Goal: Download file/media

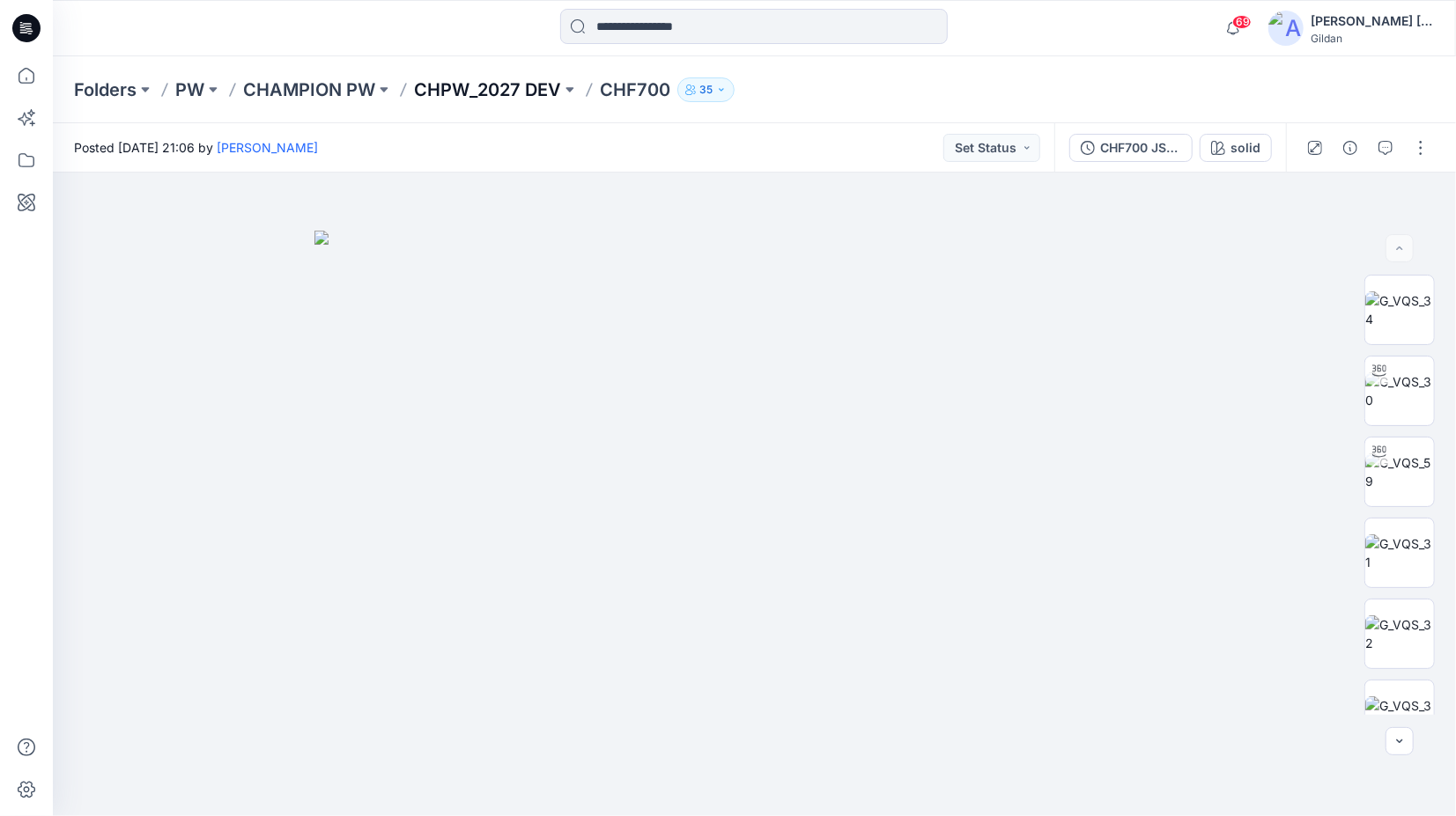
click at [486, 84] on p "CHPW_2027 DEV" at bounding box center [488, 90] width 148 height 25
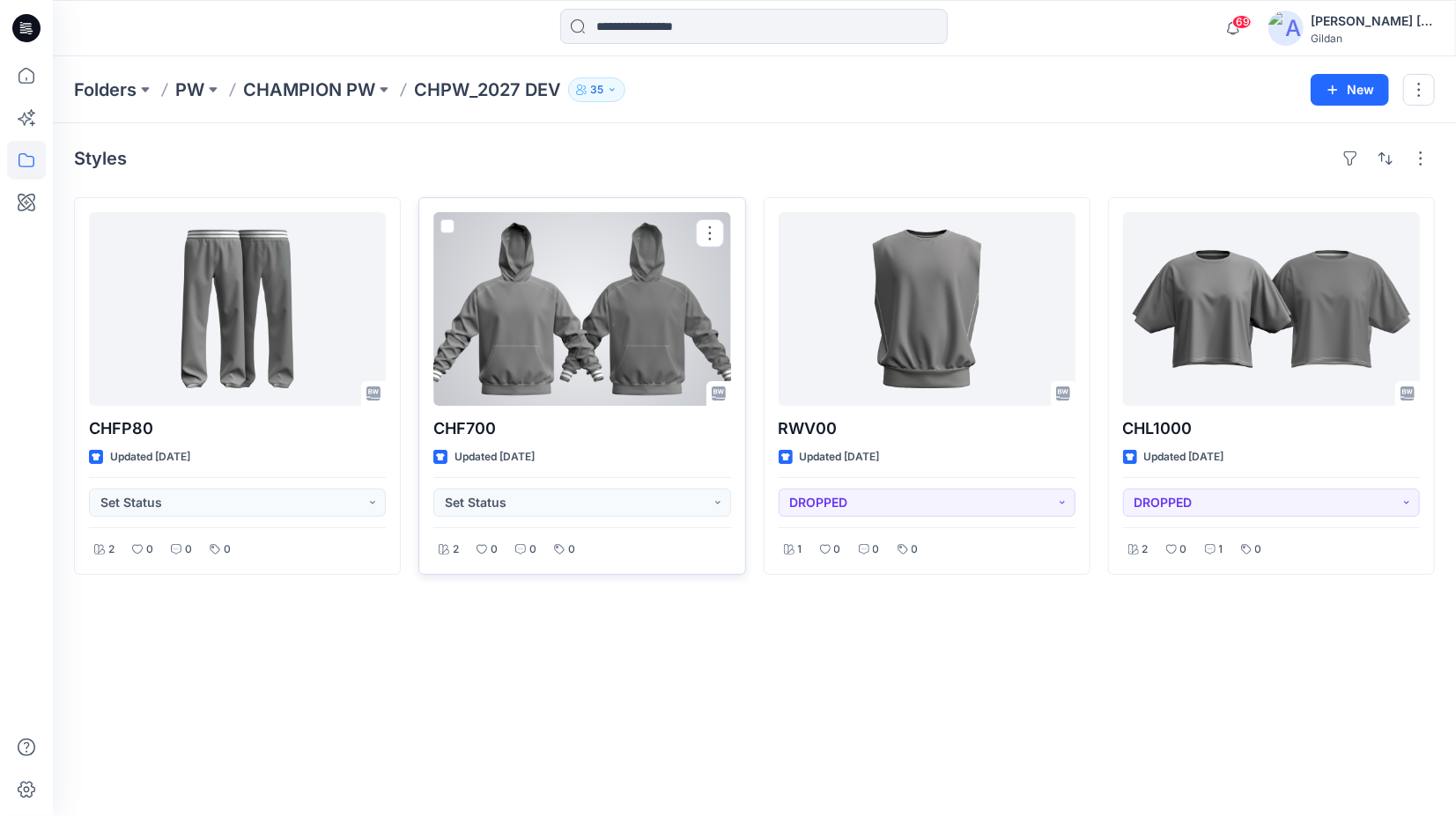
click at [588, 327] on div at bounding box center [582, 308] width 297 height 194
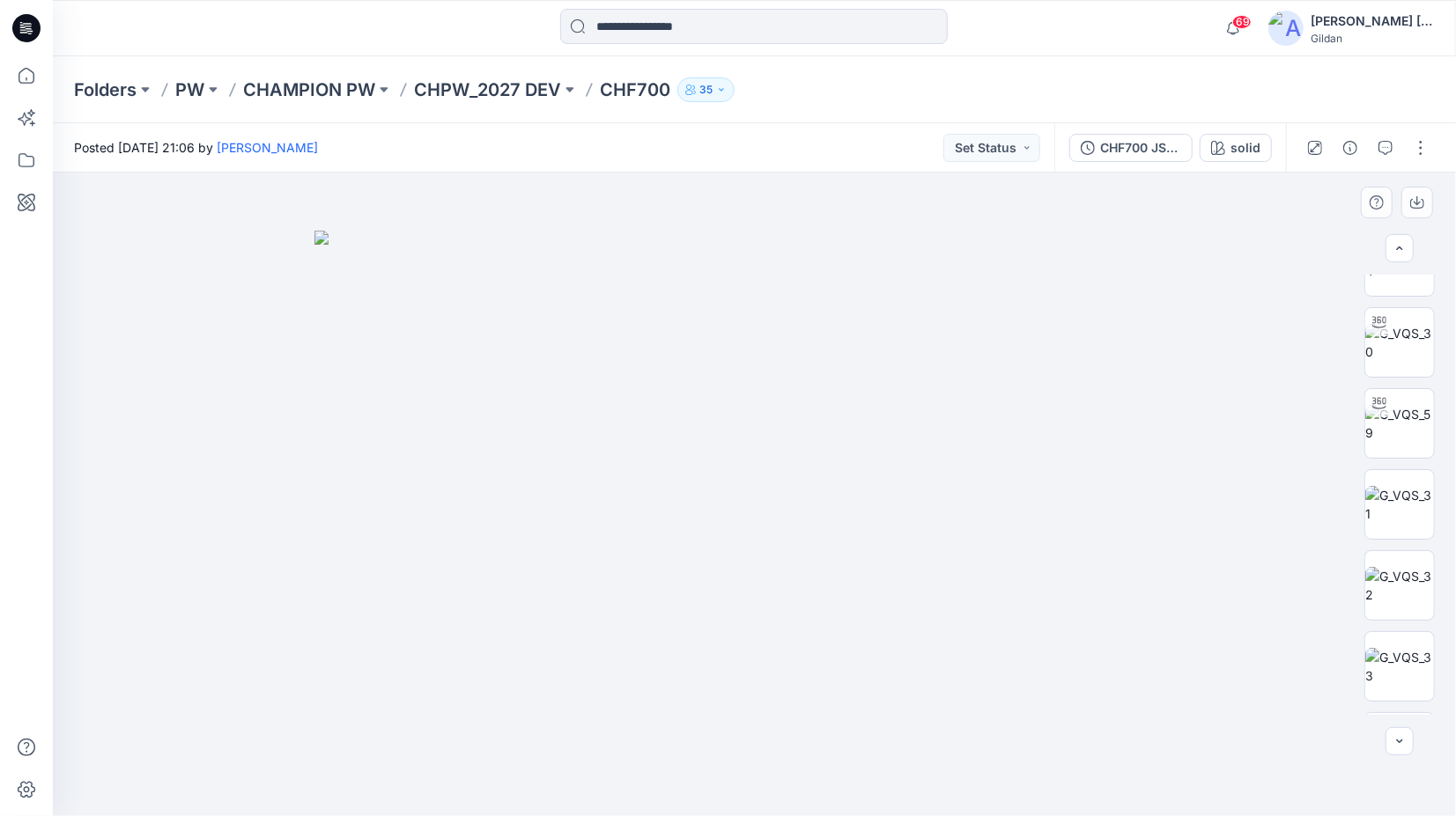
scroll to position [169, 0]
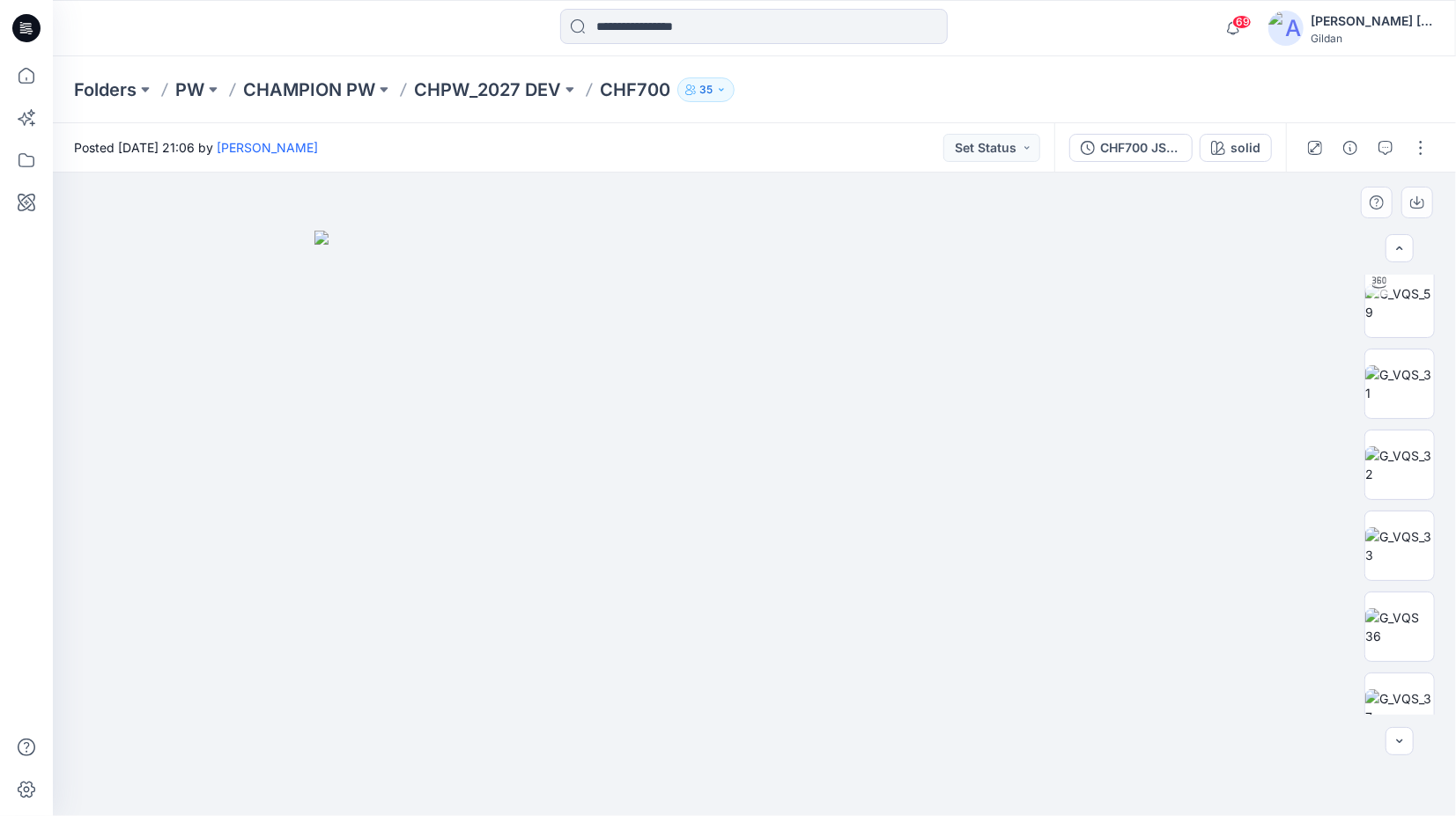
drag, startPoint x: 1441, startPoint y: 518, endPoint x: 1445, endPoint y: 667, distance: 149.1
click at [1445, 667] on div at bounding box center [1399, 495] width 113 height 441
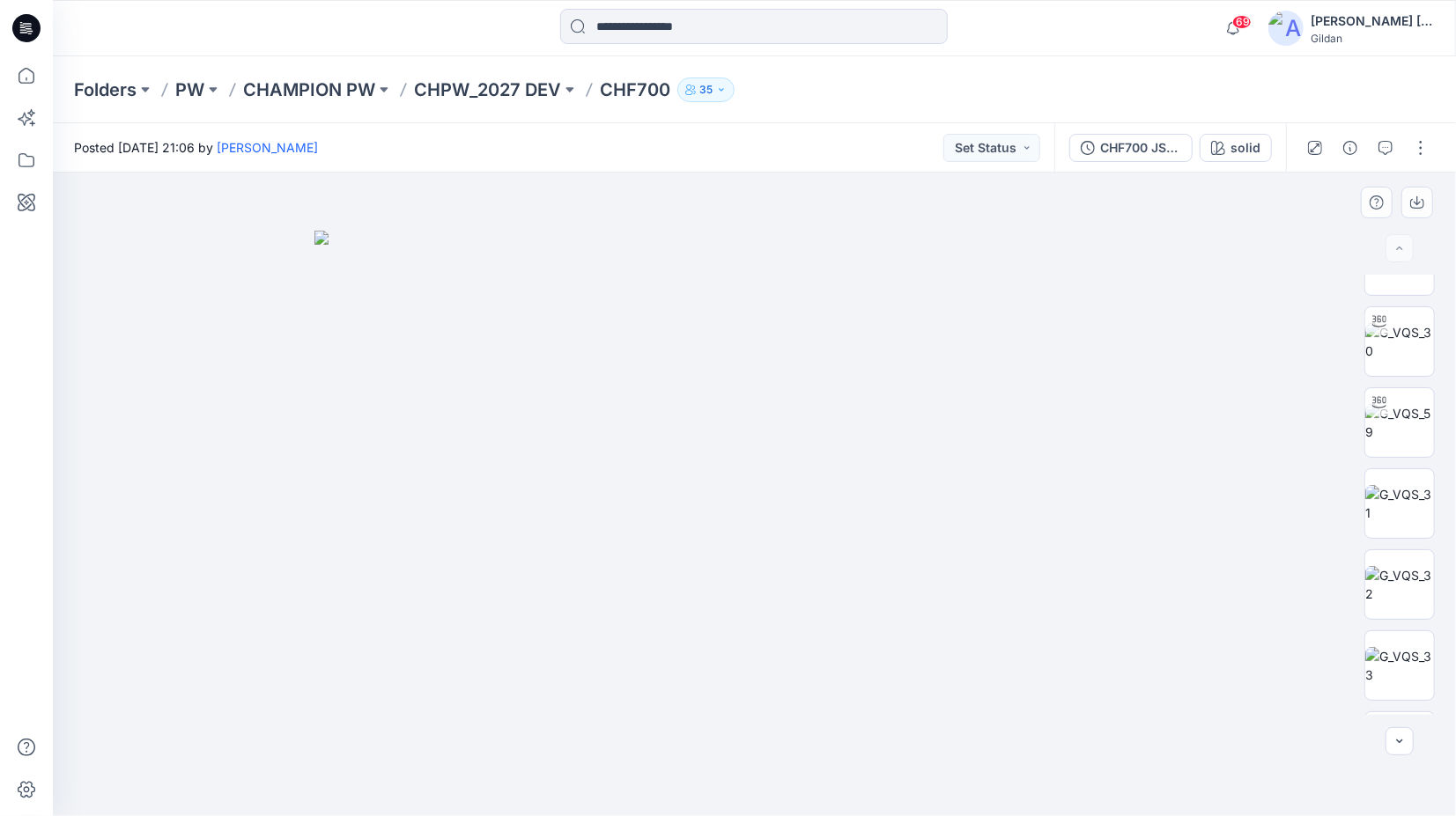
scroll to position [0, 0]
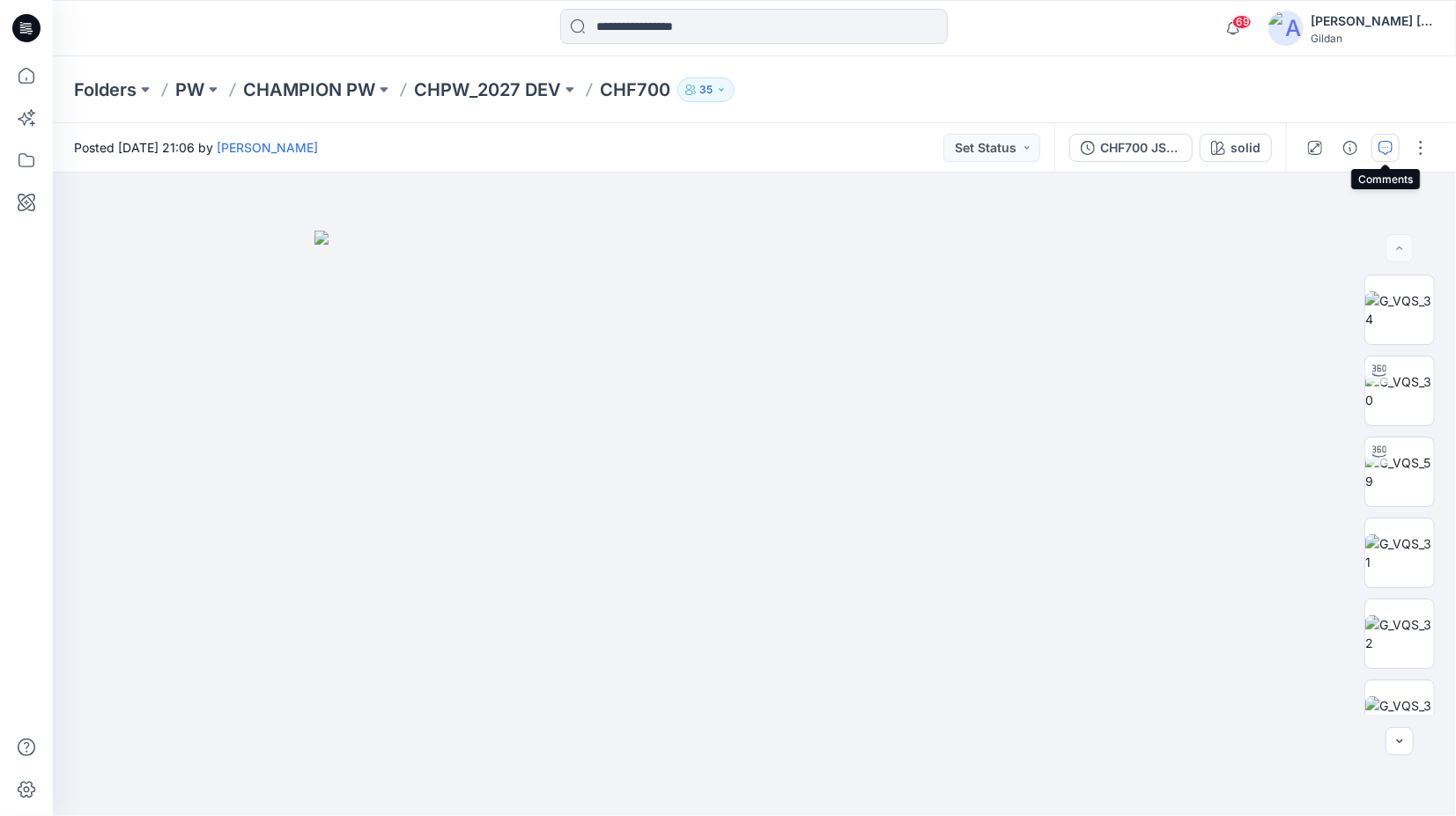
click at [1389, 145] on icon "button" at bounding box center [1385, 148] width 14 height 14
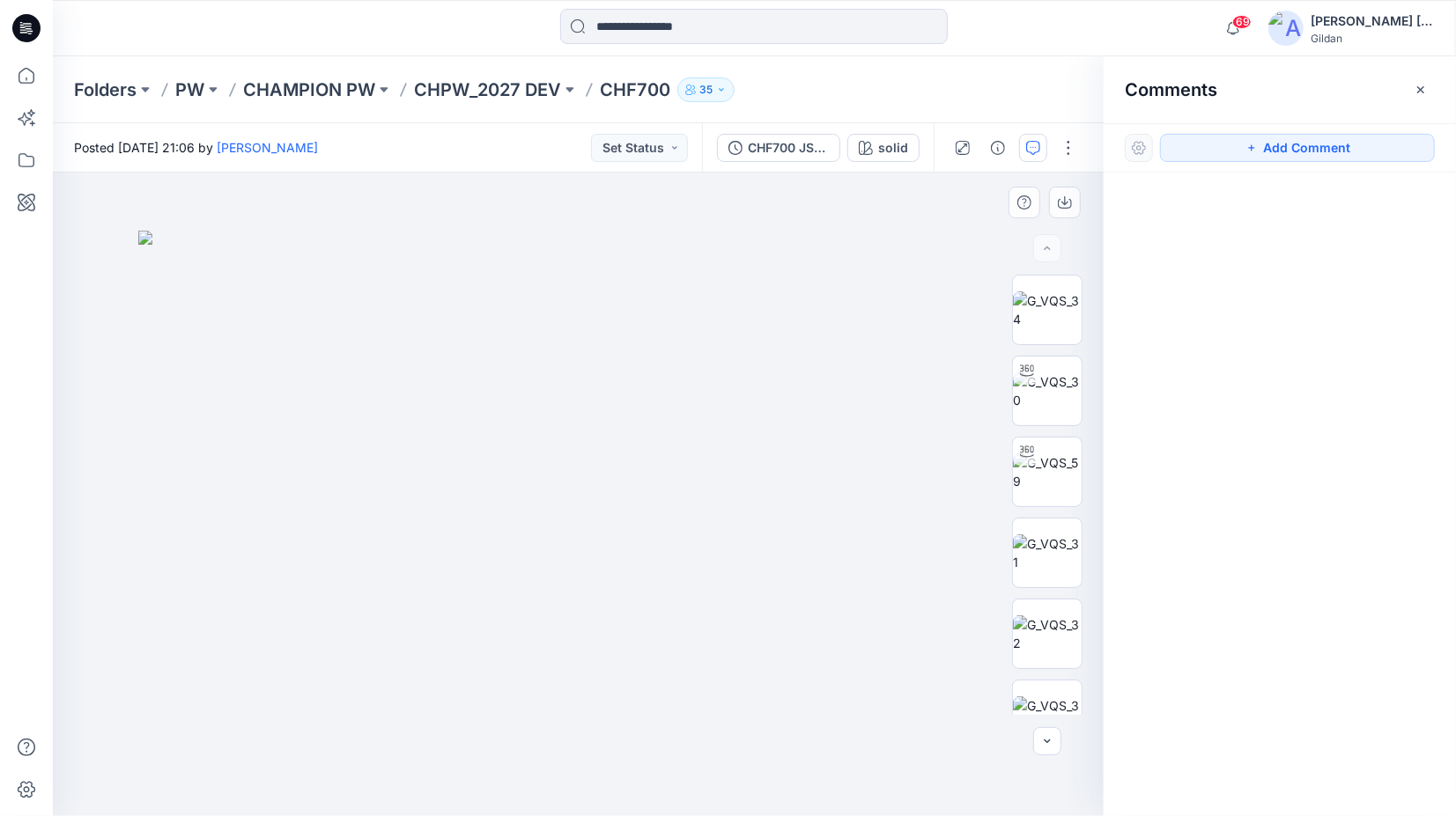
click at [167, 670] on img at bounding box center [578, 524] width 881 height 586
click at [292, 628] on img at bounding box center [578, 524] width 881 height 586
click at [848, 518] on img at bounding box center [578, 524] width 881 height 586
click at [786, 605] on img at bounding box center [578, 524] width 881 height 586
click at [1032, 396] on img at bounding box center [1047, 391] width 69 height 37
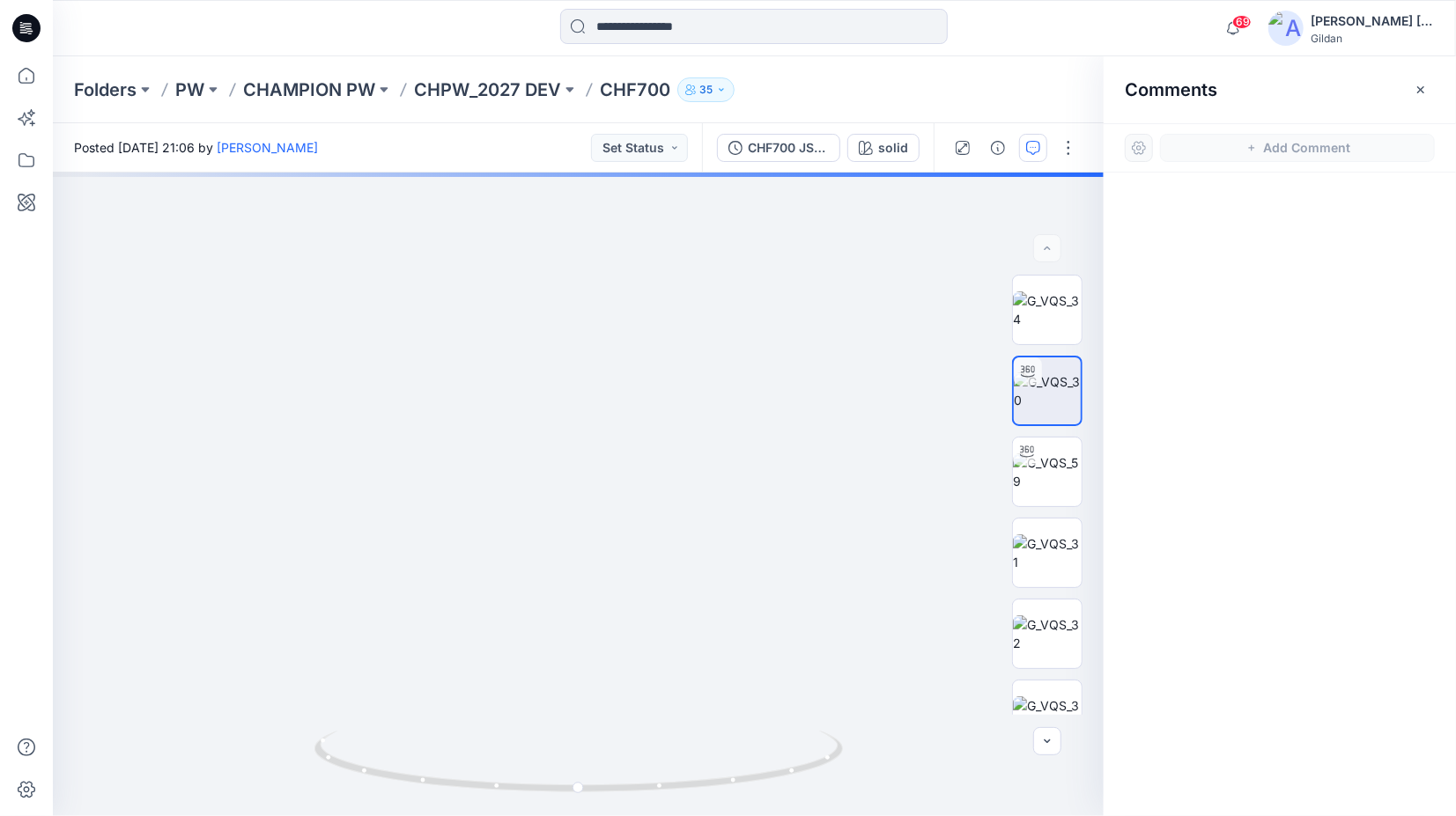
drag, startPoint x: 611, startPoint y: 460, endPoint x: 721, endPoint y: 863, distance: 417.7
click at [721, 815] on html "69 Notifications [PERSON_NAME] has updated CHF700 with CHF700 JSS TS @ neckline…" at bounding box center [728, 408] width 1456 height 816
drag, startPoint x: 713, startPoint y: 498, endPoint x: 791, endPoint y: 298, distance: 214.7
click at [740, 377] on img at bounding box center [694, 443] width 1718 height 749
drag, startPoint x: 692, startPoint y: 571, endPoint x: 683, endPoint y: 397, distance: 174.2
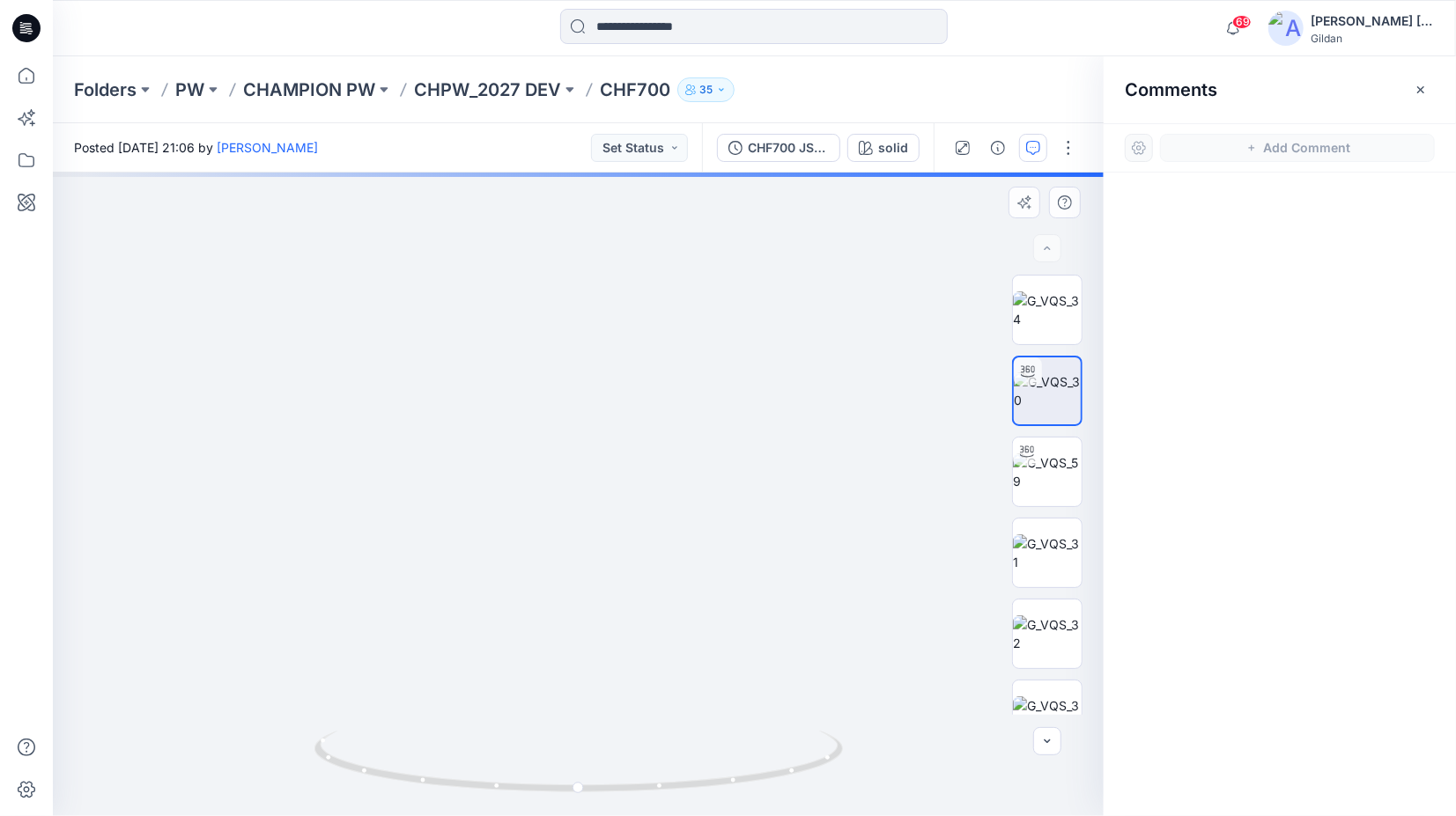
click at [683, 443] on img at bounding box center [721, 273] width 1718 height 1086
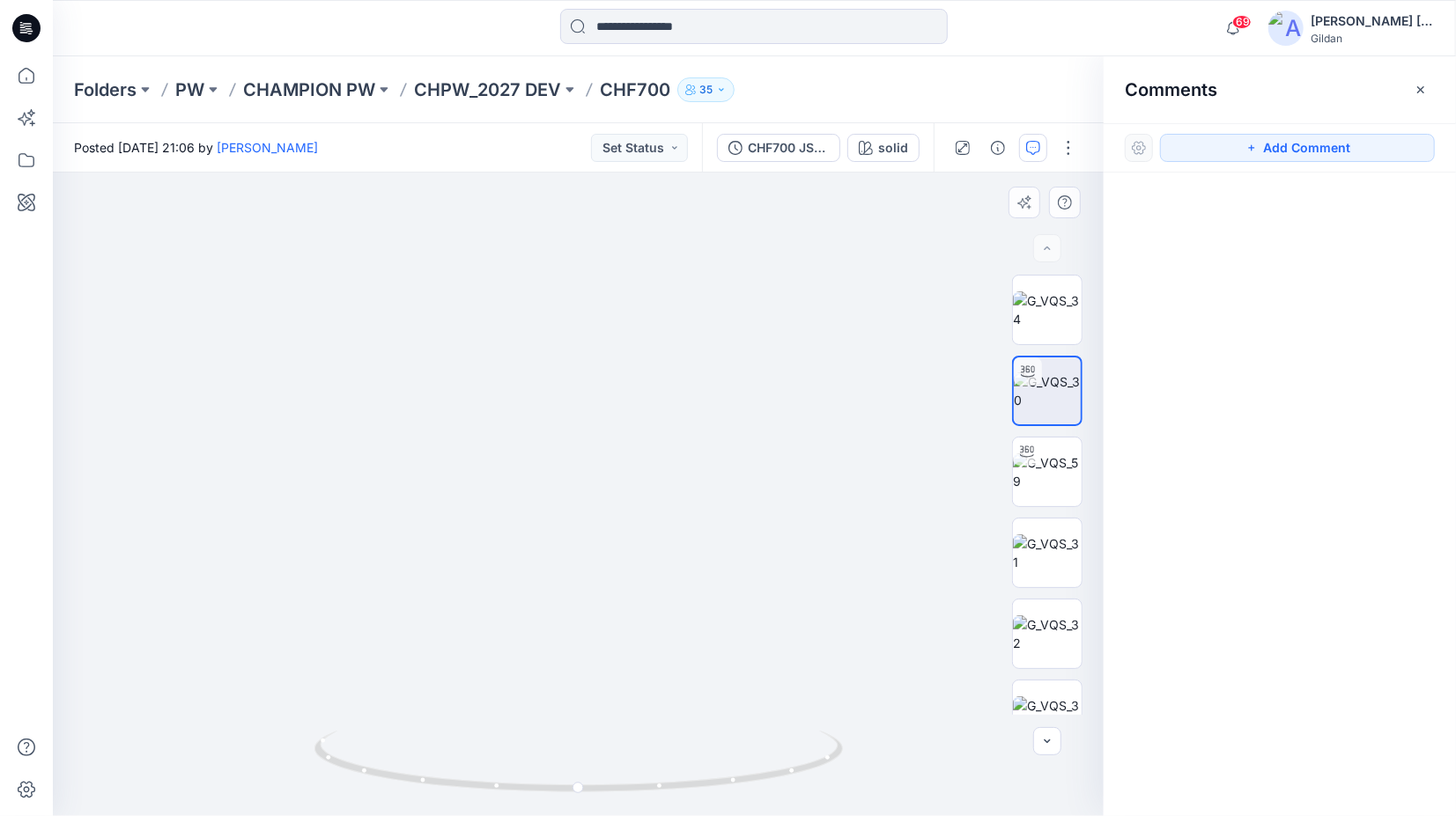
drag, startPoint x: 765, startPoint y: 550, endPoint x: 621, endPoint y: 550, distance: 144.0
click at [621, 550] on img at bounding box center [533, 145] width 1718 height 1345
drag, startPoint x: 613, startPoint y: 278, endPoint x: 458, endPoint y: 649, distance: 402.1
click at [458, 647] on img at bounding box center [379, 322] width 1718 height 988
drag, startPoint x: 465, startPoint y: 446, endPoint x: 899, endPoint y: 666, distance: 486.6
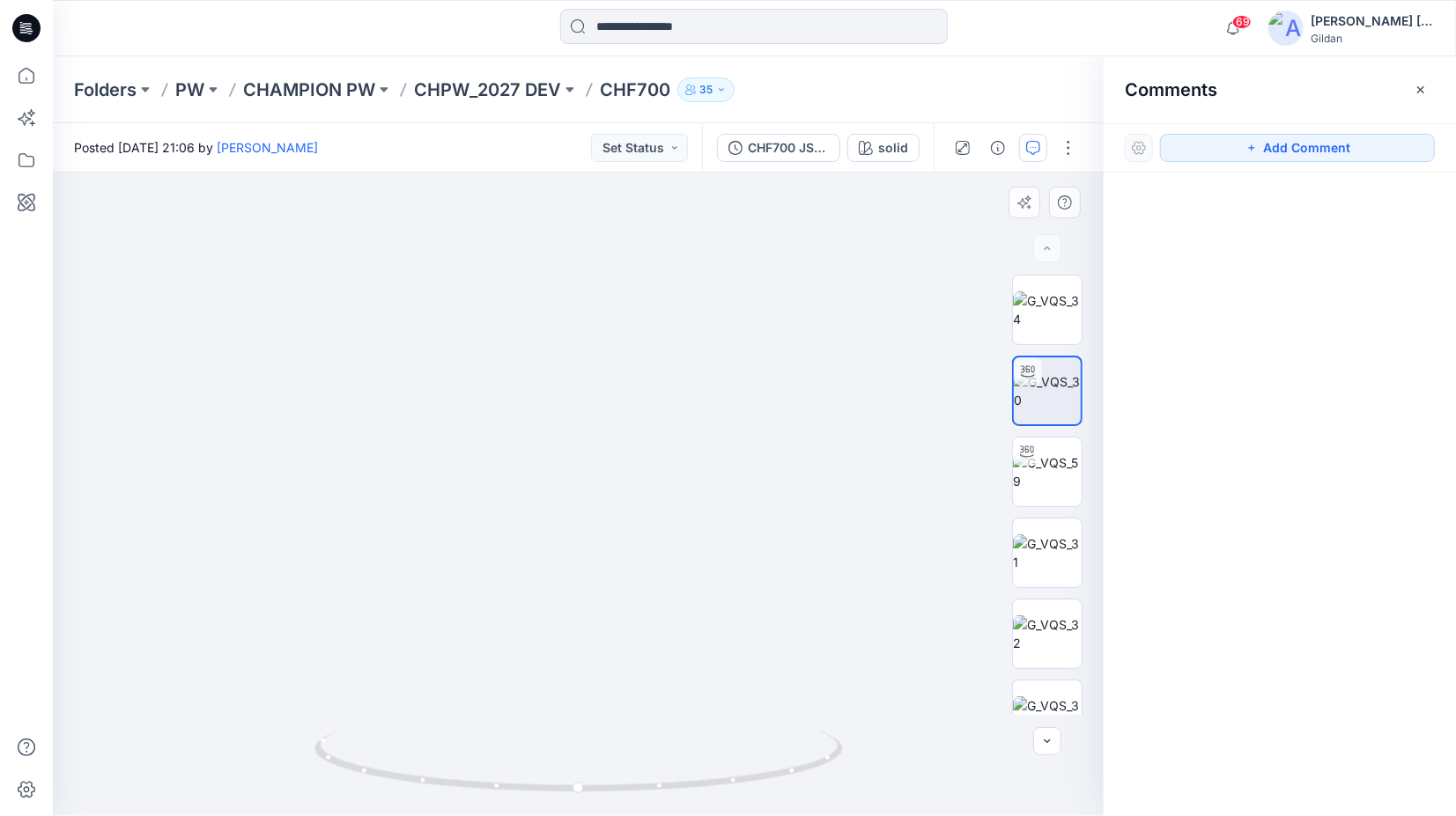
click at [899, 666] on img at bounding box center [809, 443] width 1718 height 747
click at [1057, 486] on img at bounding box center [1047, 472] width 69 height 37
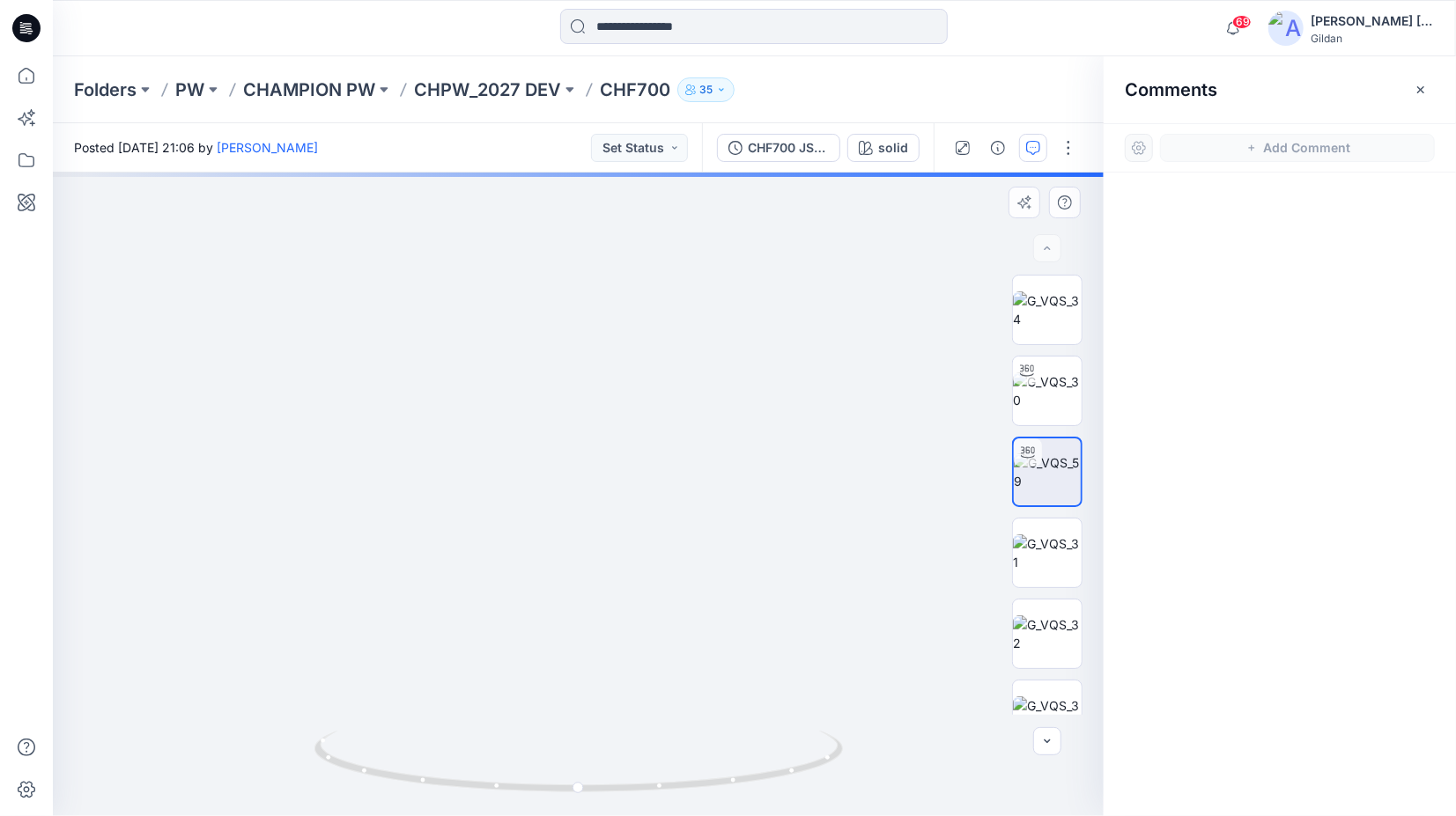
drag, startPoint x: 520, startPoint y: 292, endPoint x: 549, endPoint y: 634, distance: 343.2
click at [549, 634] on img at bounding box center [609, 412] width 1718 height 811
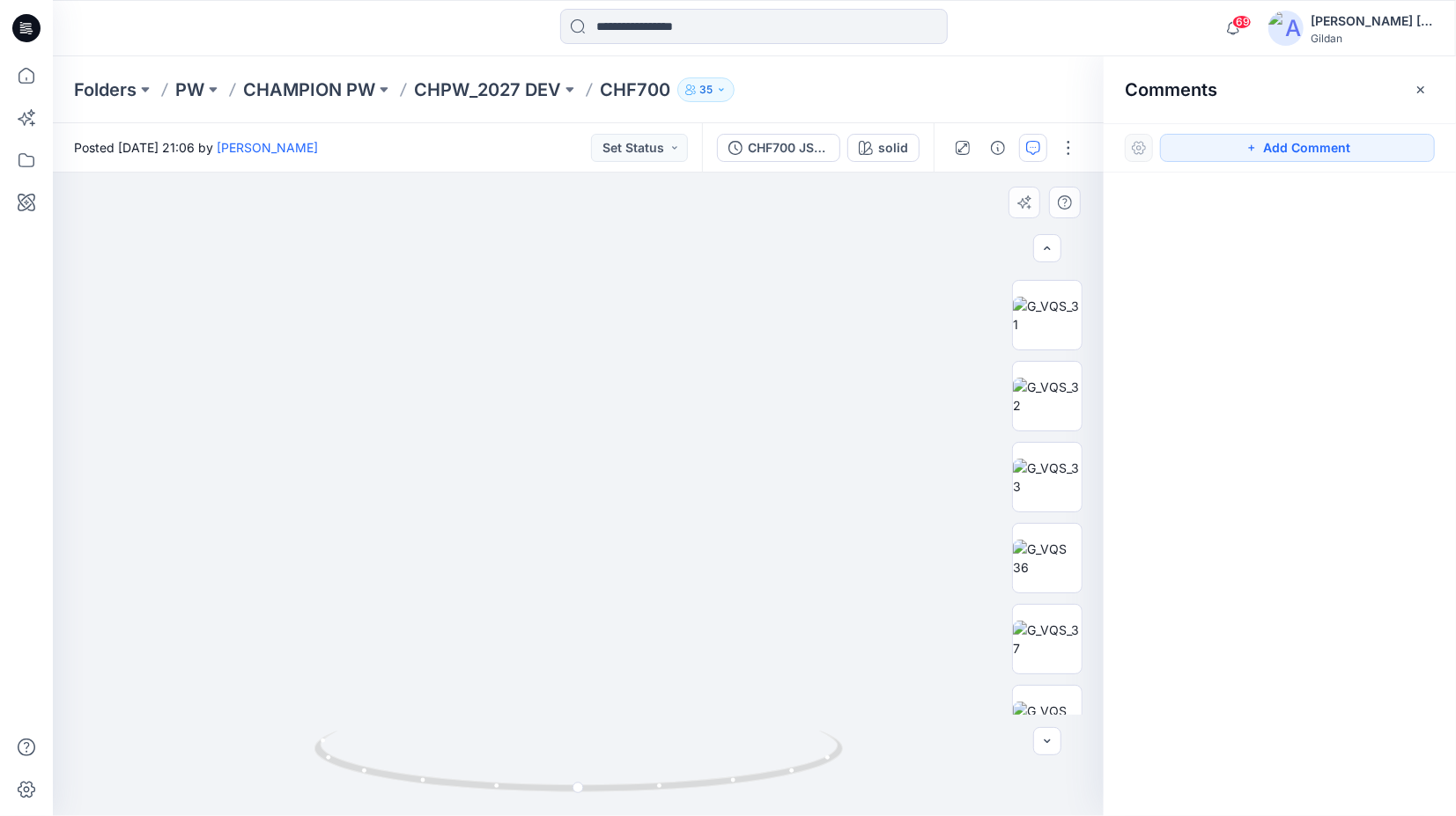
scroll to position [148, 0]
click at [1064, 416] on img at bounding box center [1047, 405] width 69 height 37
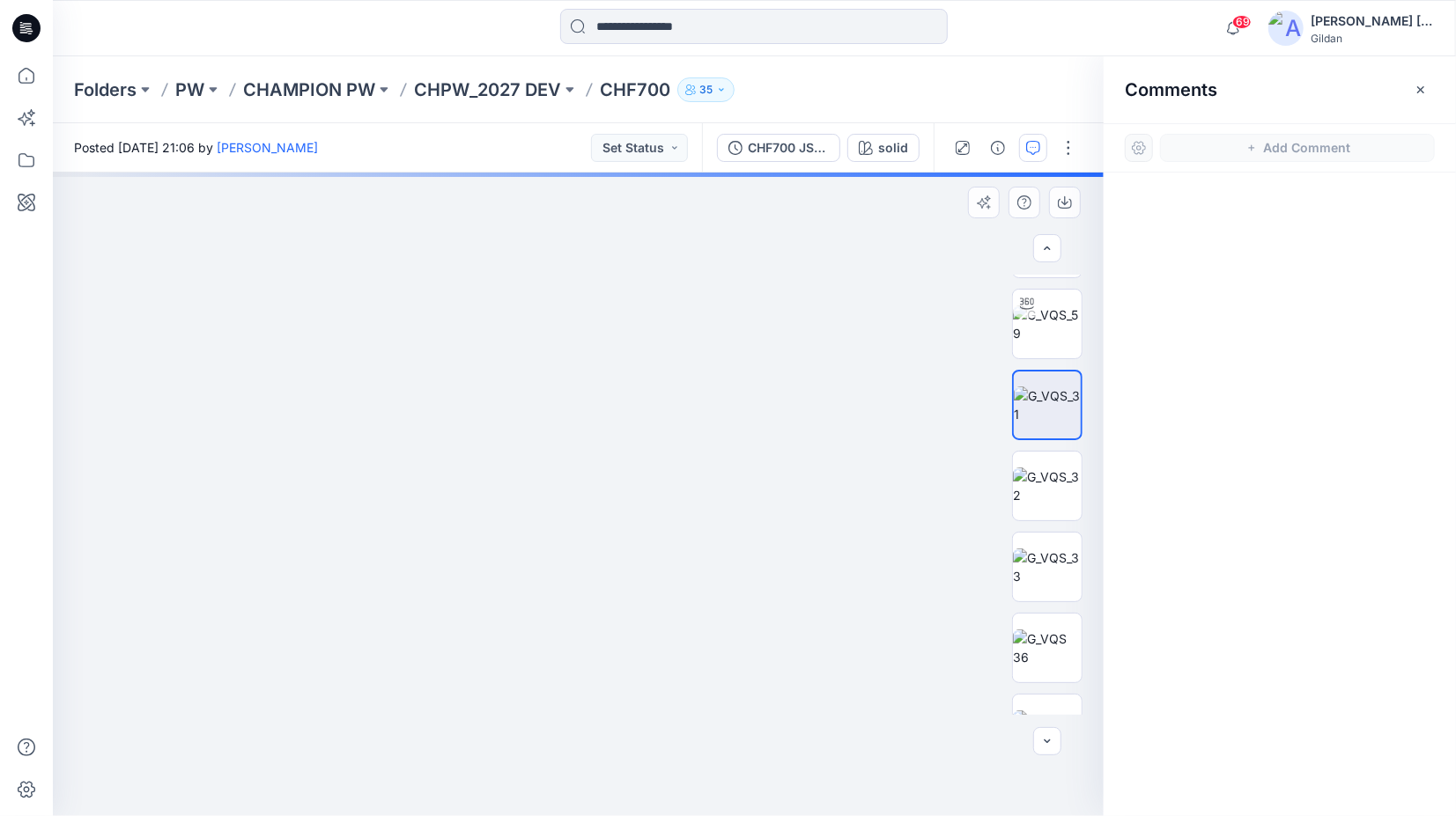
drag, startPoint x: 604, startPoint y: 541, endPoint x: 687, endPoint y: 361, distance: 198.2
drag, startPoint x: 687, startPoint y: 361, endPoint x: 697, endPoint y: 354, distance: 12.2
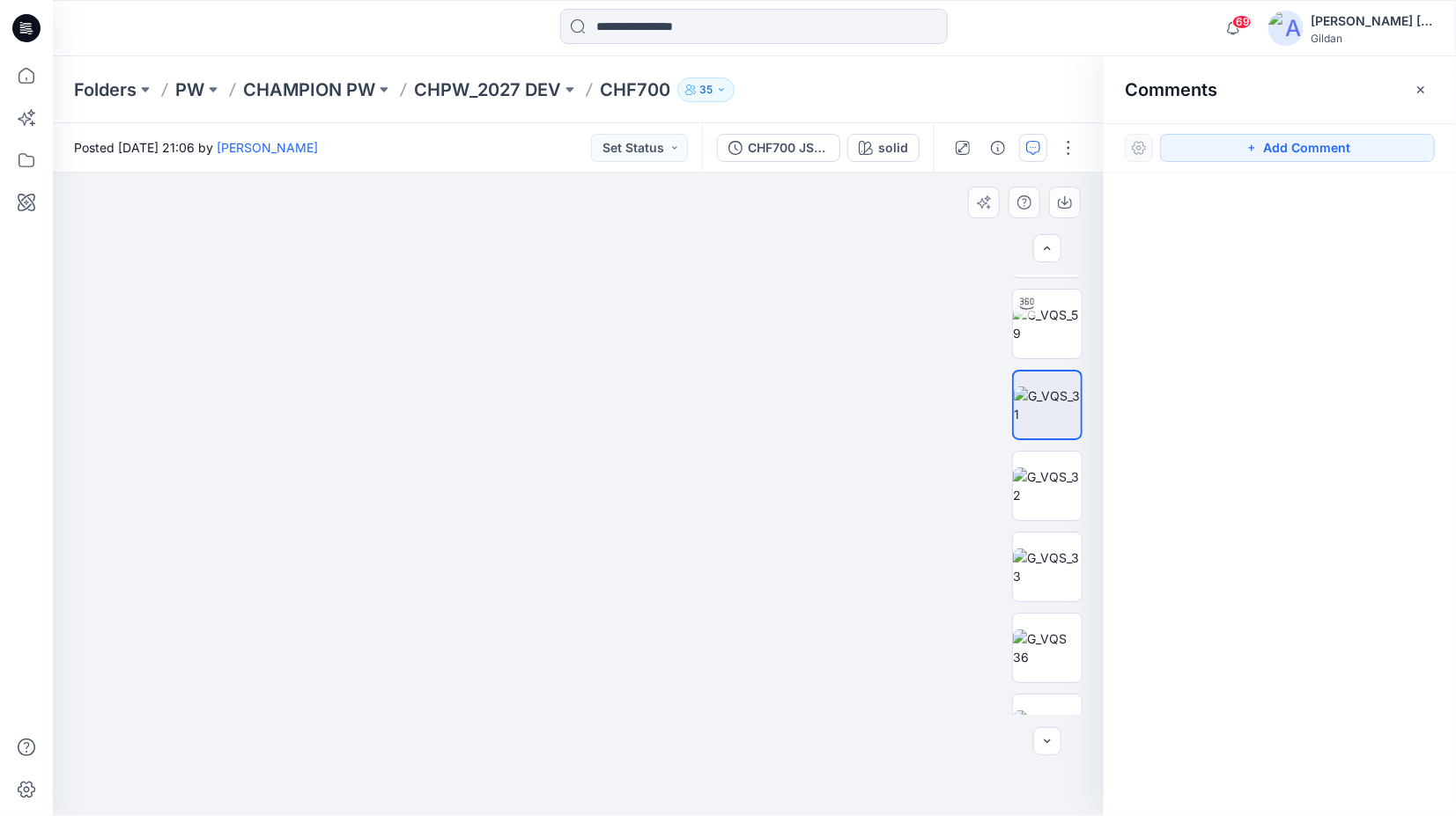
drag, startPoint x: 572, startPoint y: 427, endPoint x: 664, endPoint y: 655, distance: 245.9
click at [388, 519] on img at bounding box center [578, 194] width 2432 height 1245
drag, startPoint x: 595, startPoint y: 807, endPoint x: 640, endPoint y: 265, distance: 543.9
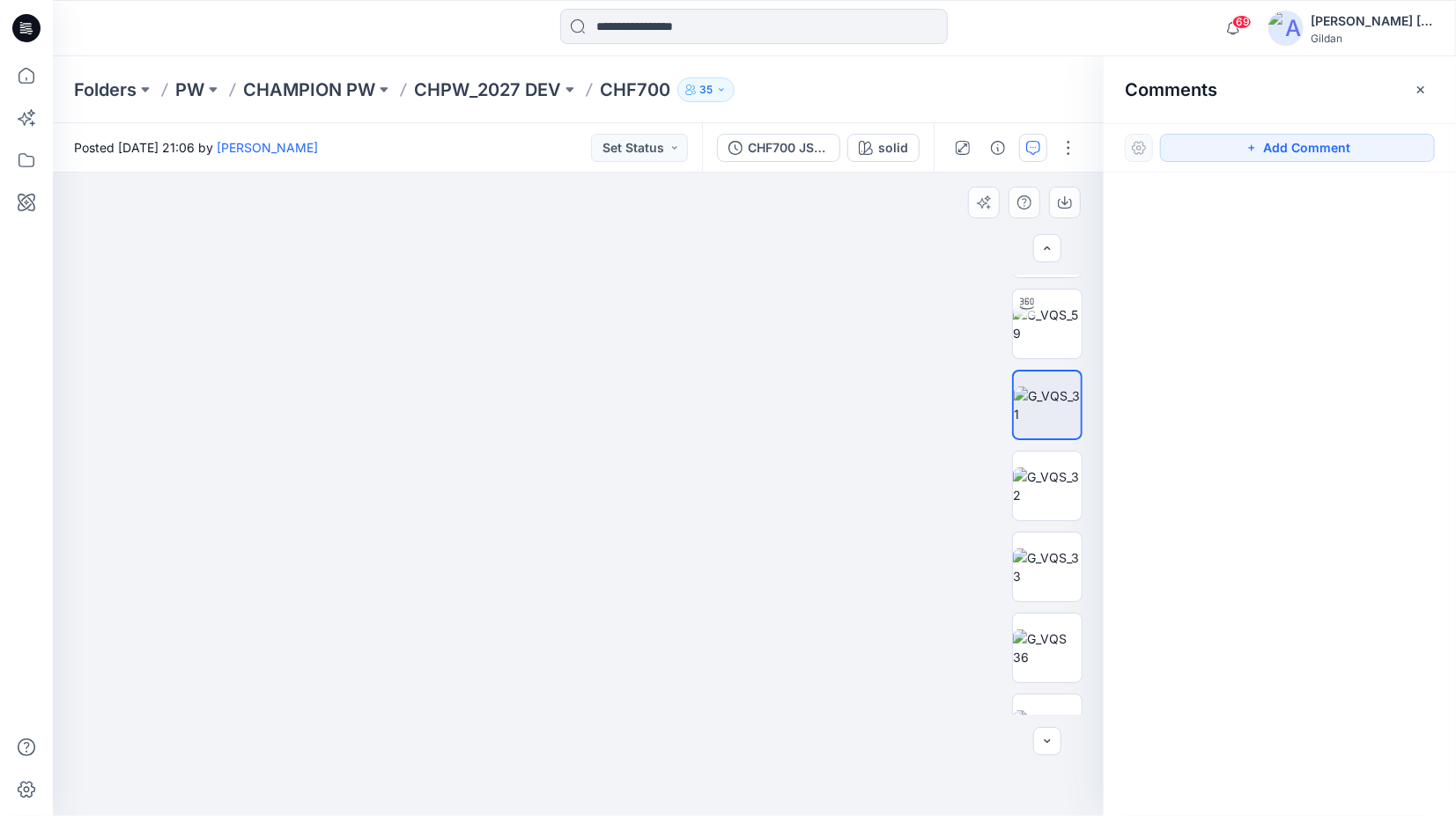
drag, startPoint x: 833, startPoint y: 541, endPoint x: 659, endPoint y: 553, distance: 174.4
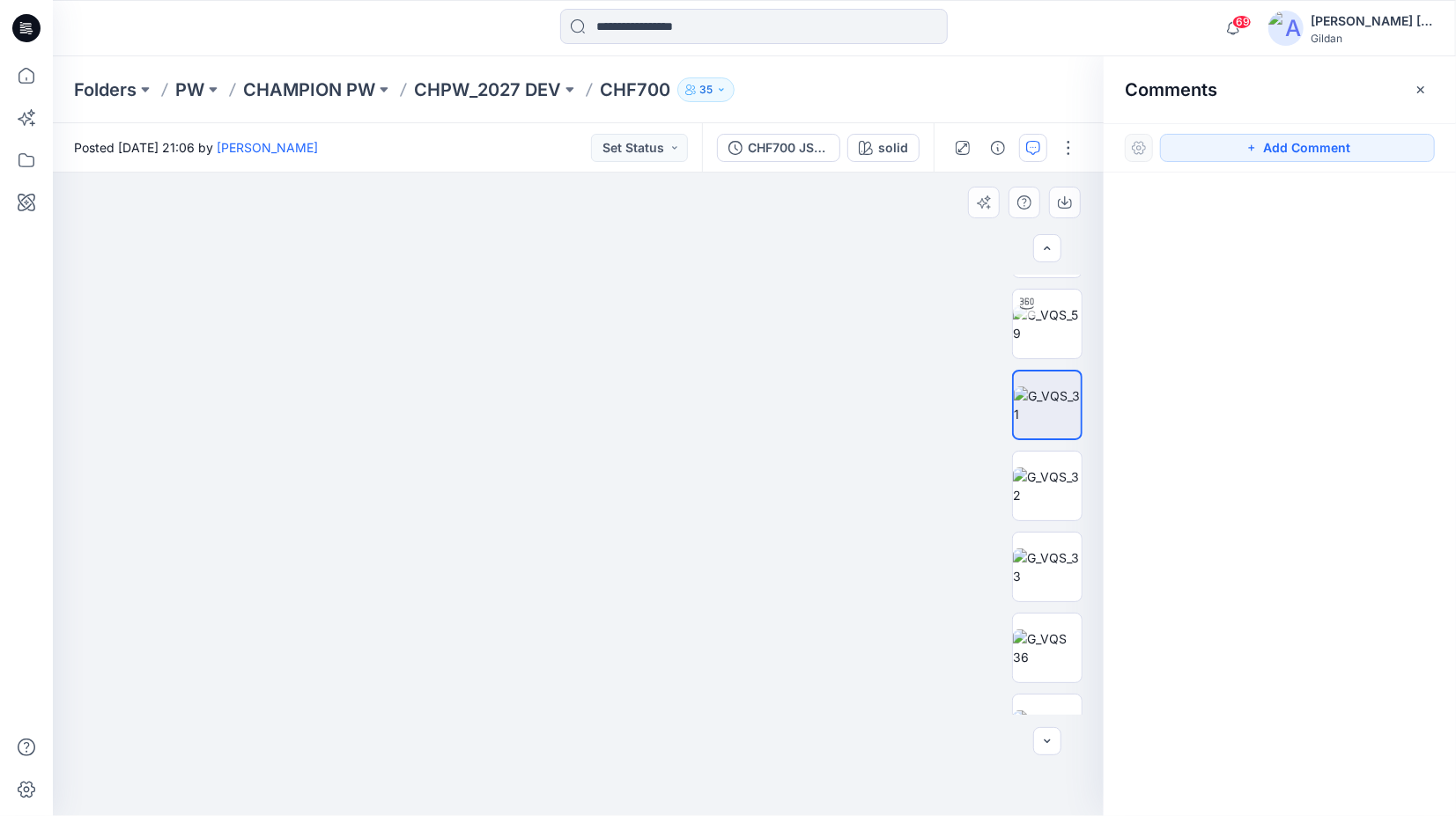
drag, startPoint x: 754, startPoint y: 531, endPoint x: 466, endPoint y: 542, distance: 288.2
click at [1420, 88] on icon "button" at bounding box center [1420, 88] width 7 height 7
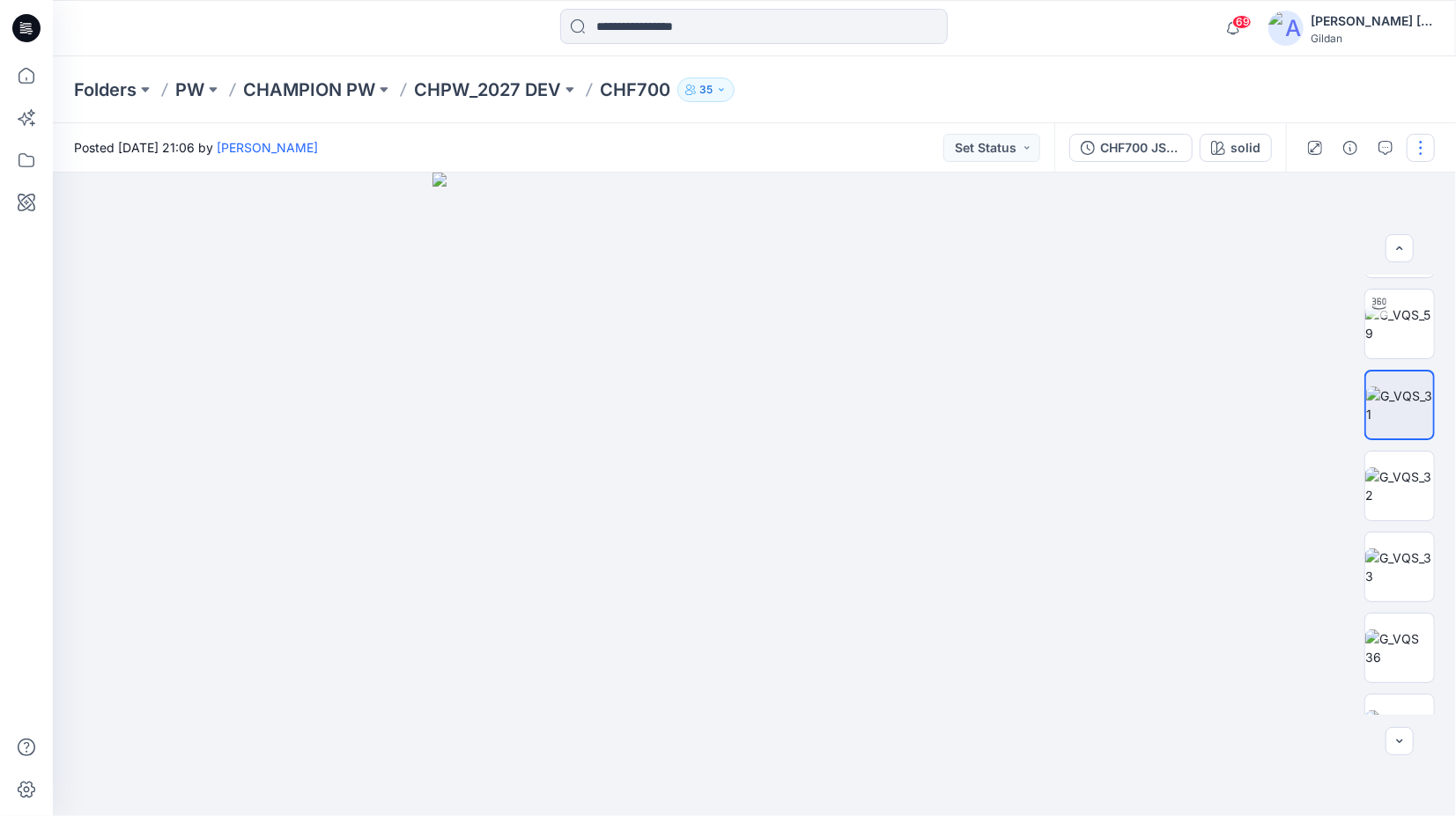
click at [1417, 148] on button "button" at bounding box center [1421, 148] width 28 height 28
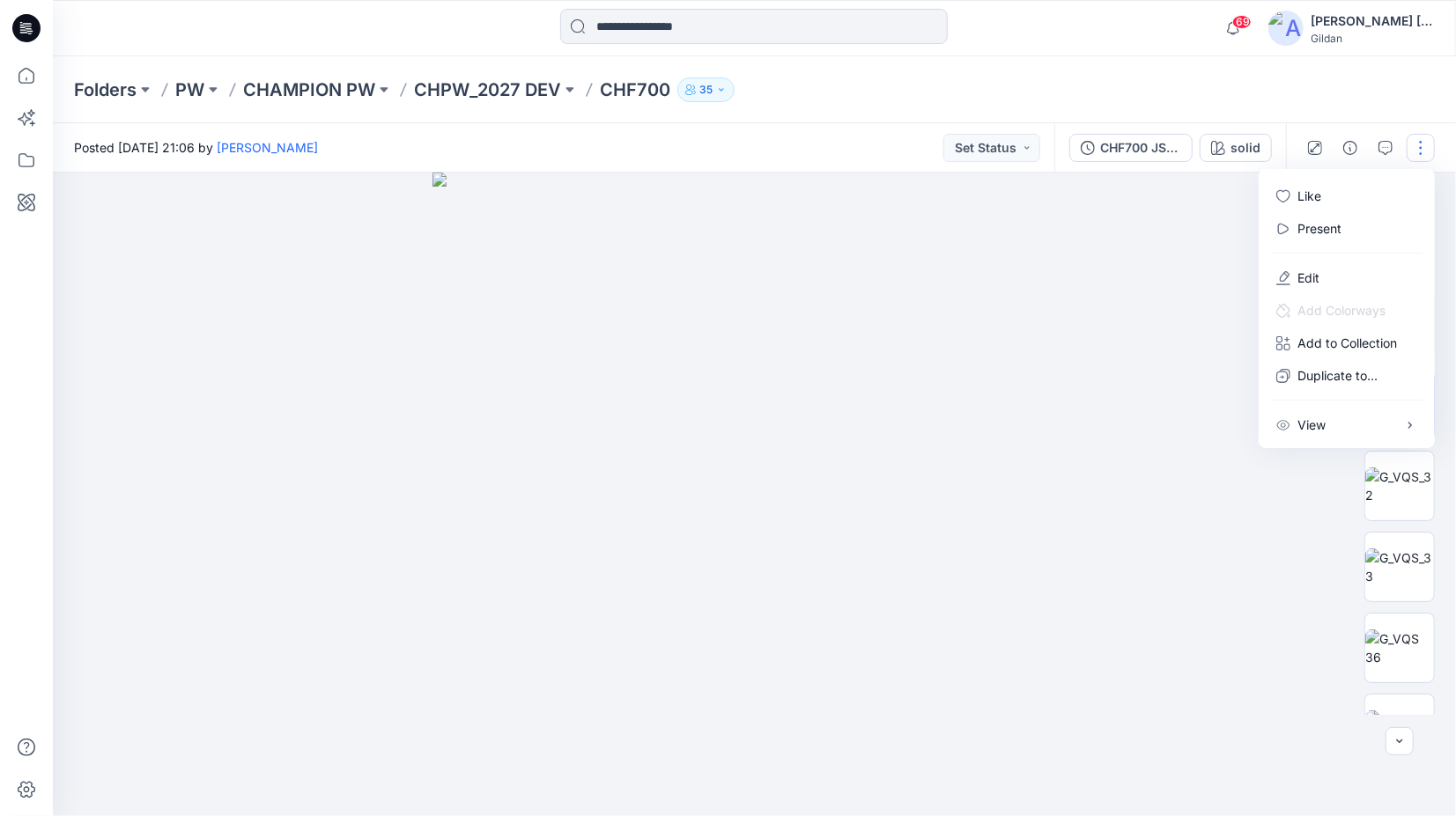
click at [1116, 363] on div at bounding box center [754, 495] width 1403 height 644
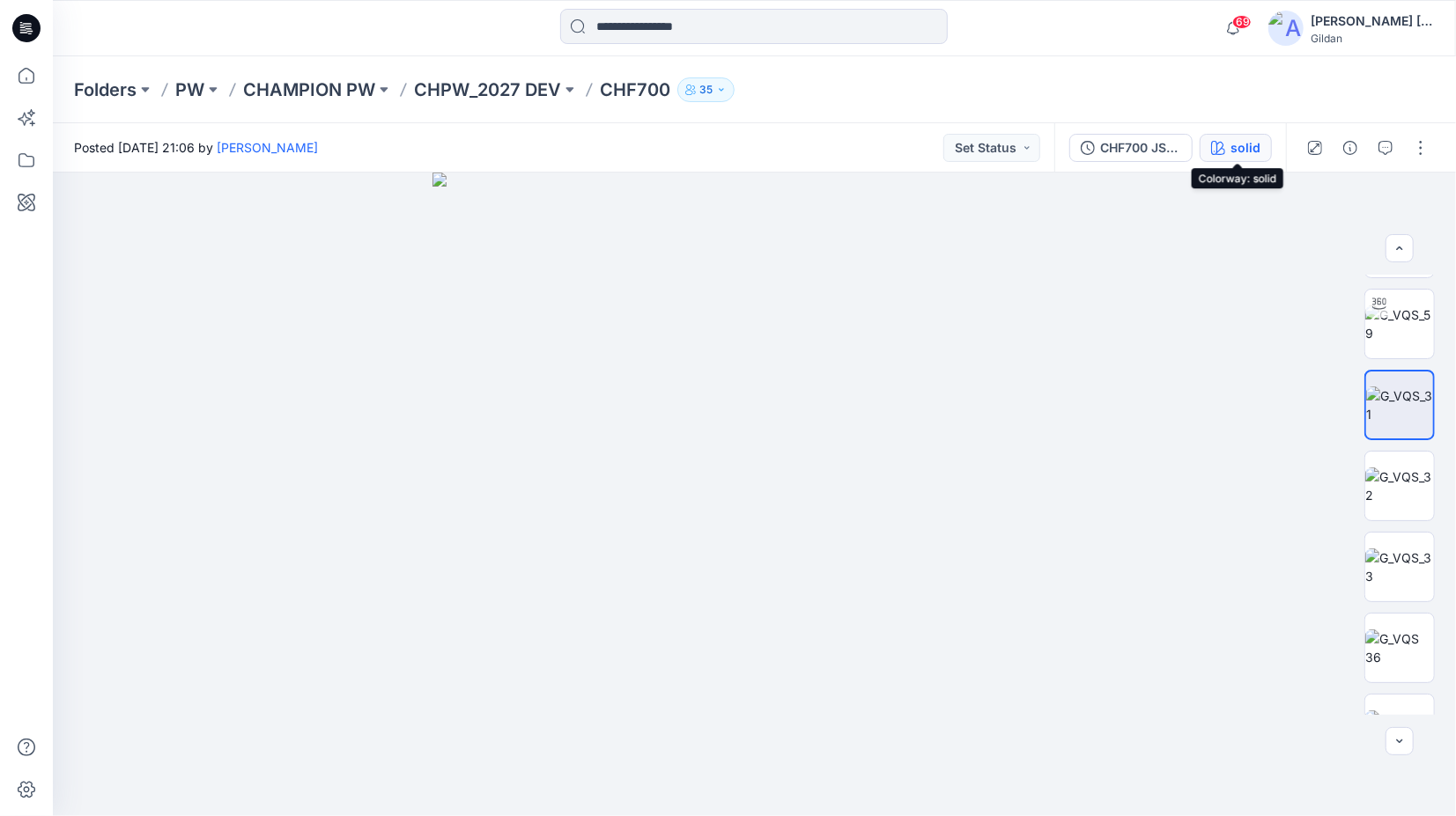
click at [1252, 145] on div "solid" at bounding box center [1246, 148] width 30 height 19
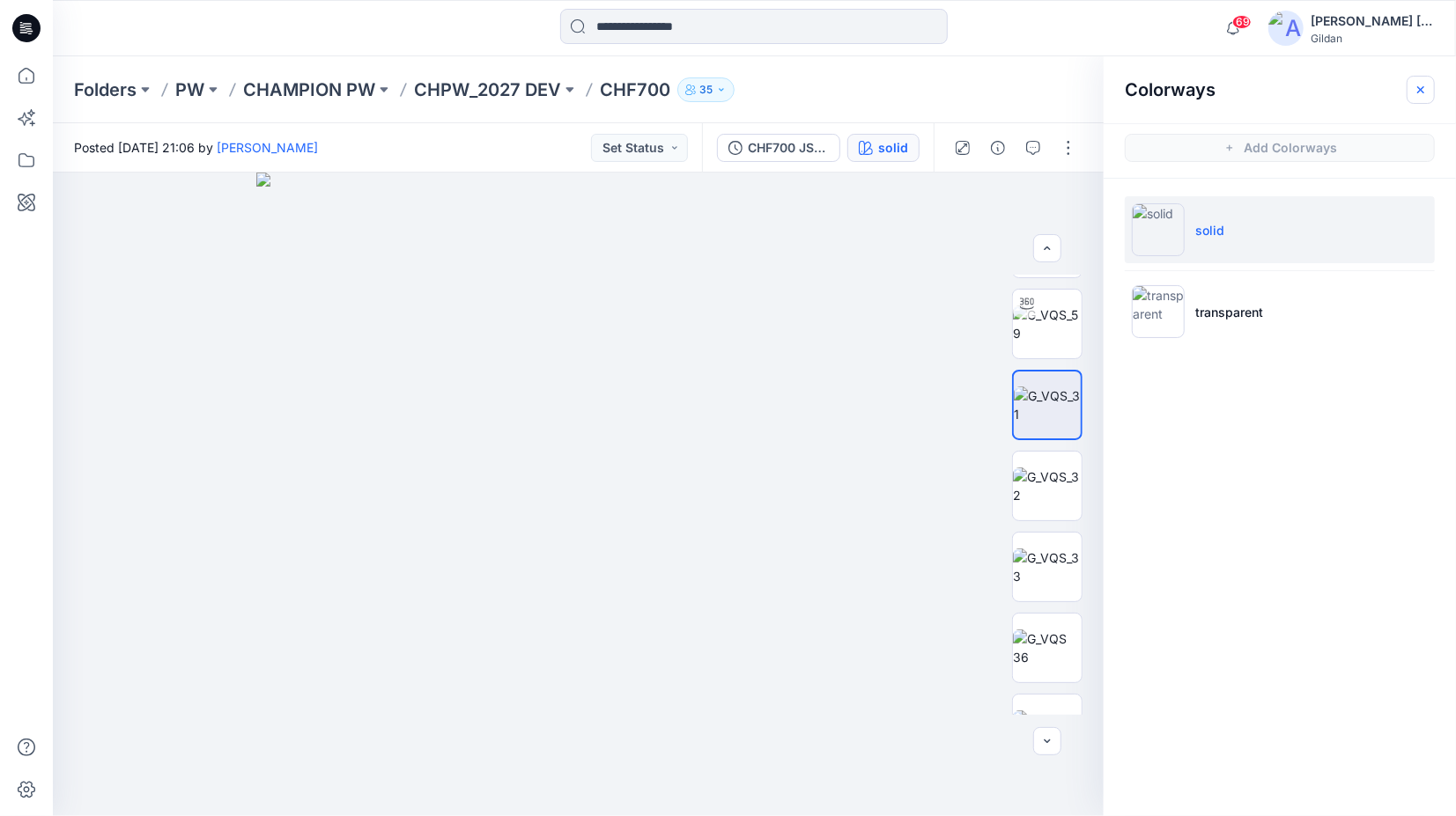
click at [1424, 85] on icon "button" at bounding box center [1421, 90] width 14 height 14
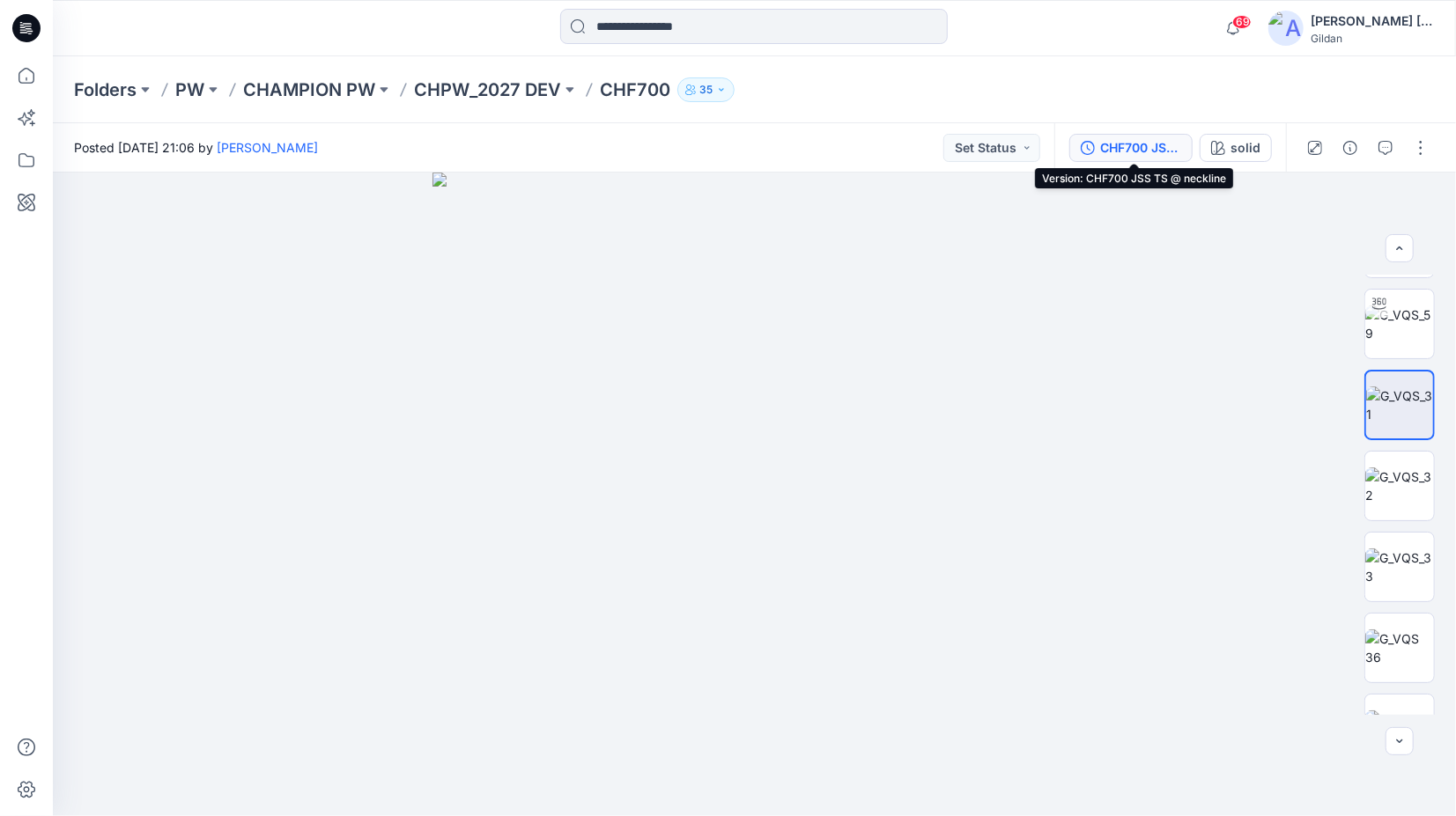
click at [1134, 148] on div "CHF700 JSS TS @ neckline" at bounding box center [1141, 148] width 81 height 19
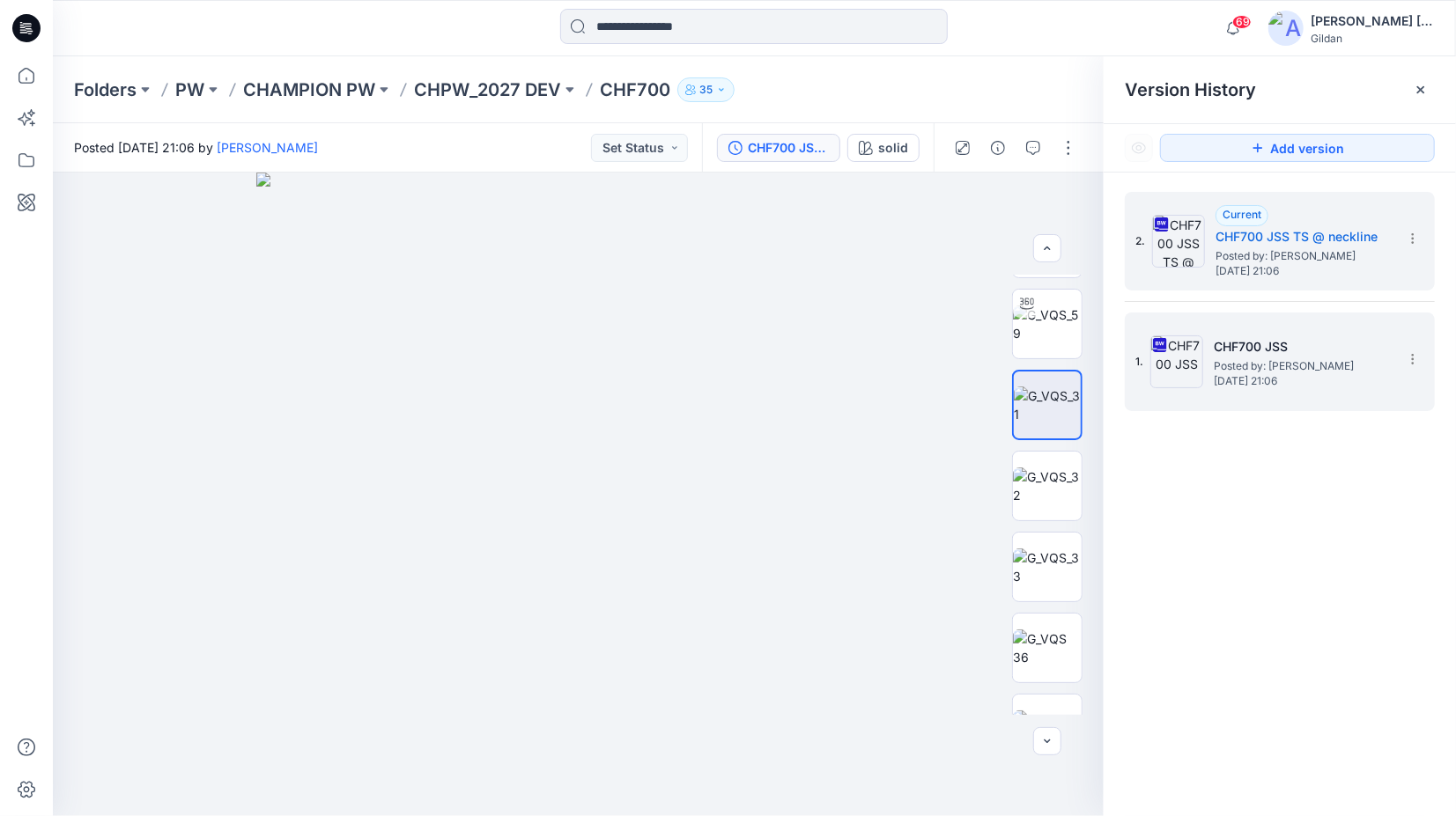
click at [1267, 351] on h5 "CHF700 JSS" at bounding box center [1302, 347] width 176 height 21
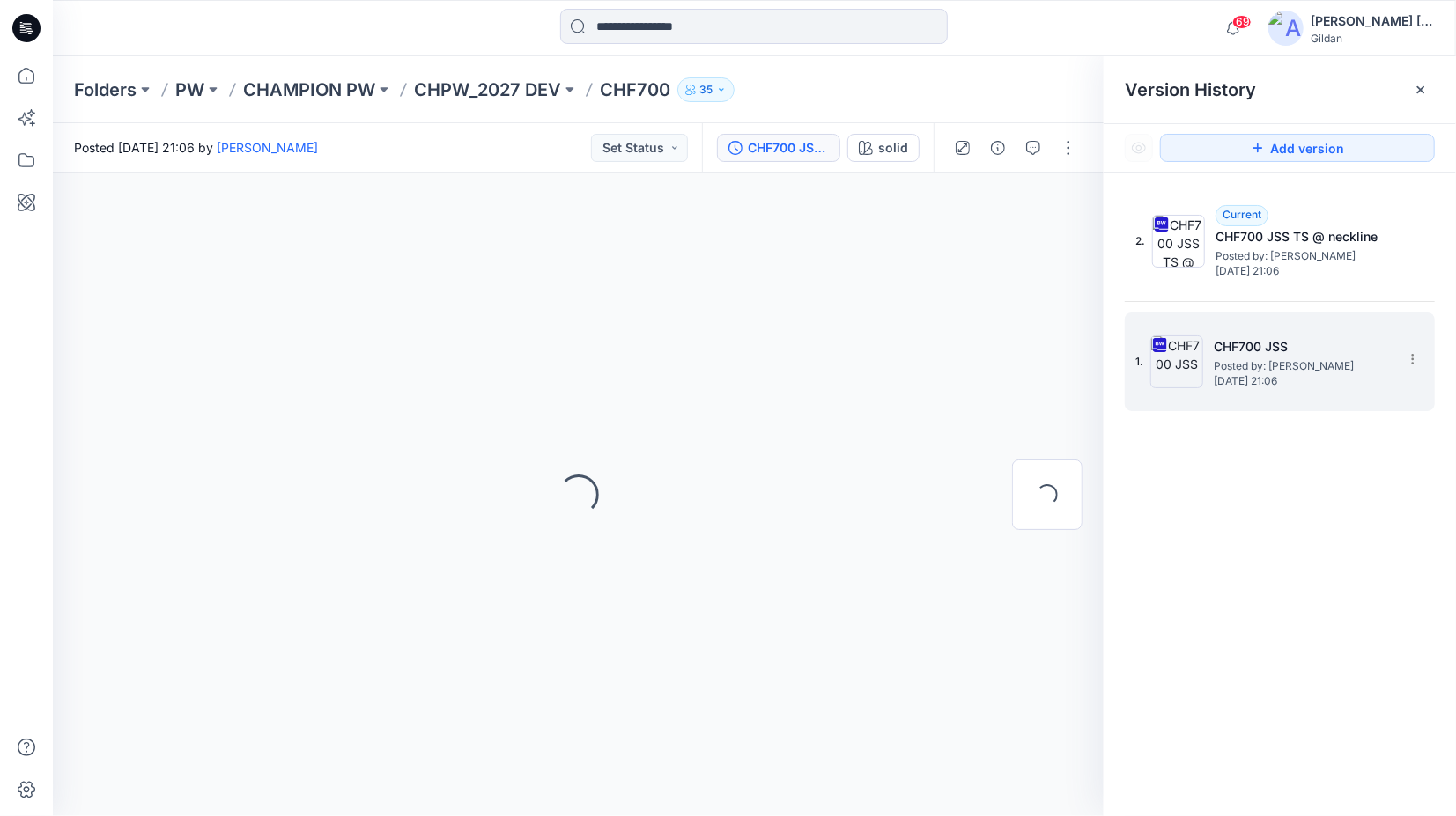
scroll to position [0, 0]
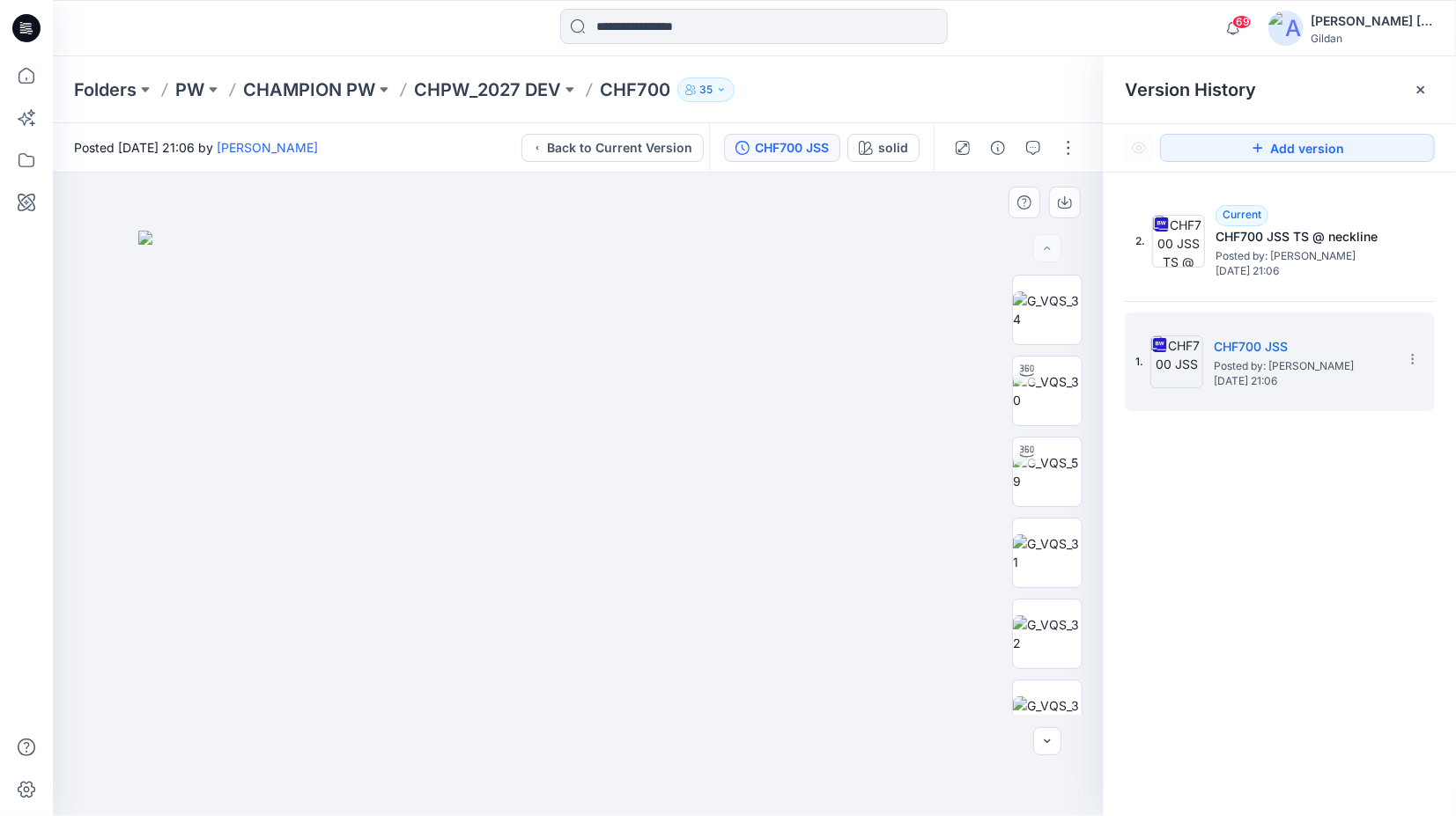
click at [691, 461] on img at bounding box center [578, 524] width 881 height 586
click at [1052, 555] on img at bounding box center [1047, 552] width 69 height 37
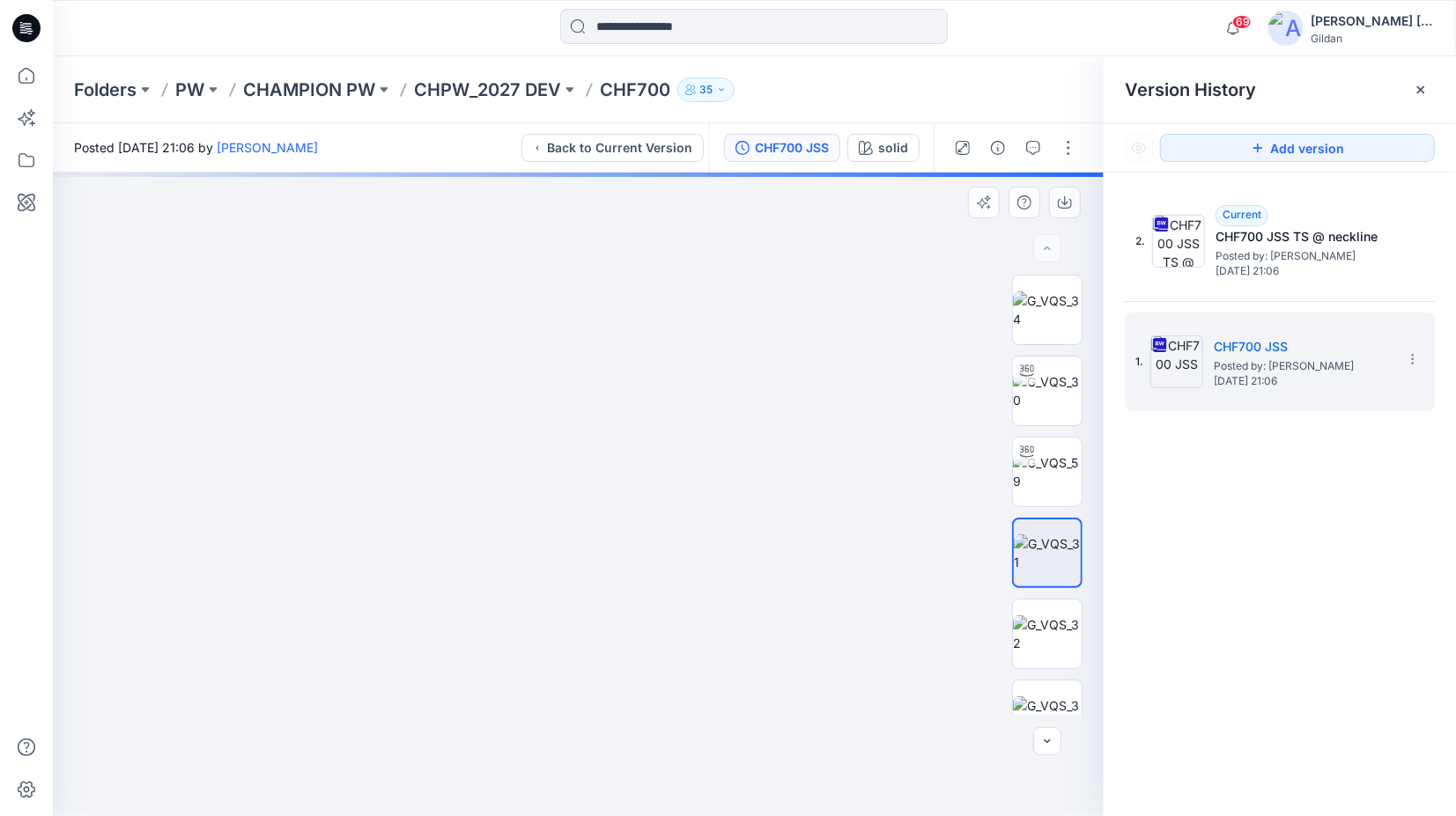
drag, startPoint x: 670, startPoint y: 344, endPoint x: 641, endPoint y: 688, distance: 345.2
drag, startPoint x: 716, startPoint y: 262, endPoint x: 634, endPoint y: 617, distance: 364.3
click at [634, 617] on img at bounding box center [473, 72] width 3624 height 1490
drag, startPoint x: 686, startPoint y: 518, endPoint x: 659, endPoint y: 572, distance: 60.4
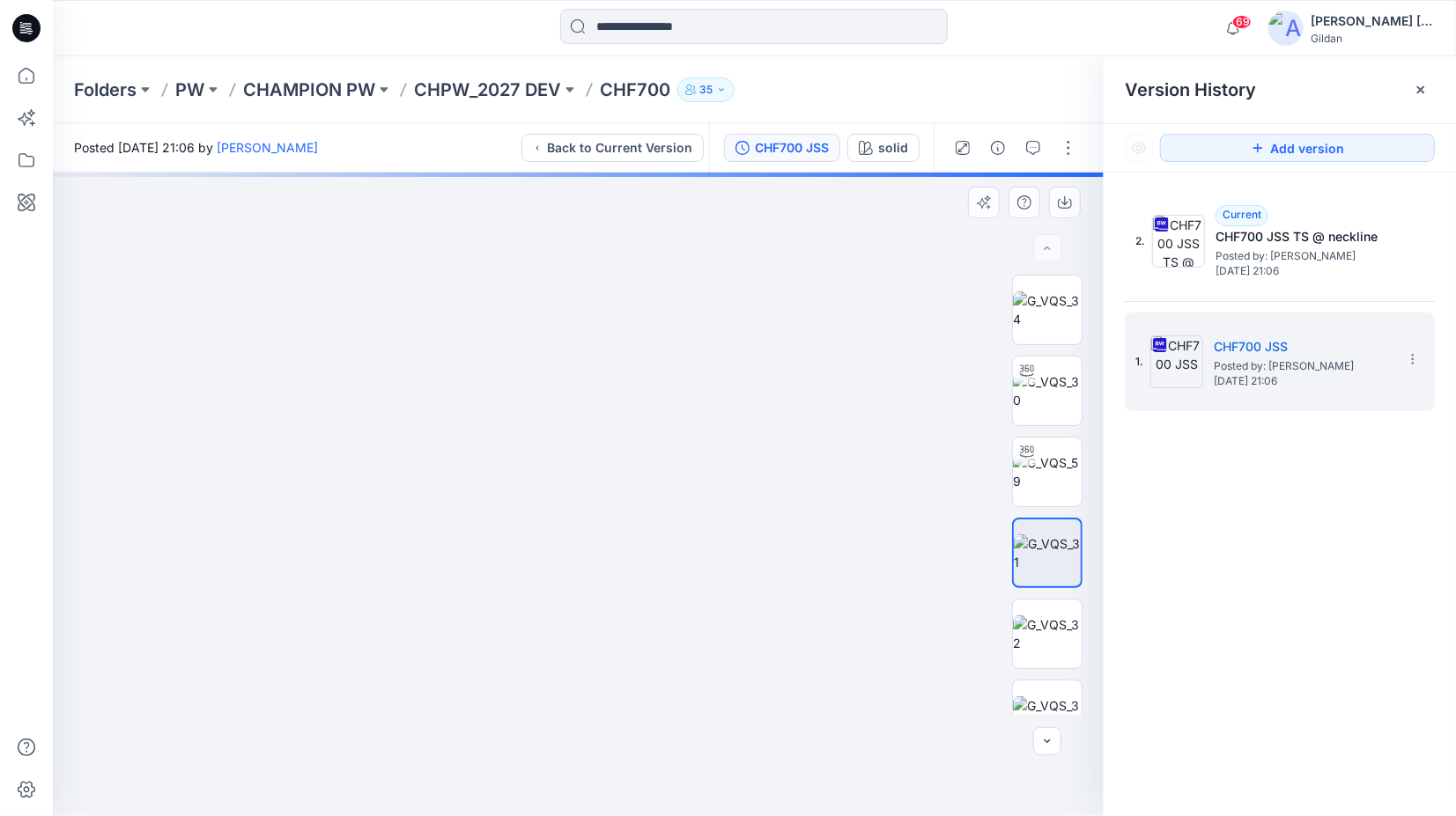
click at [659, 572] on img at bounding box center [458, 93] width 3624 height 1447
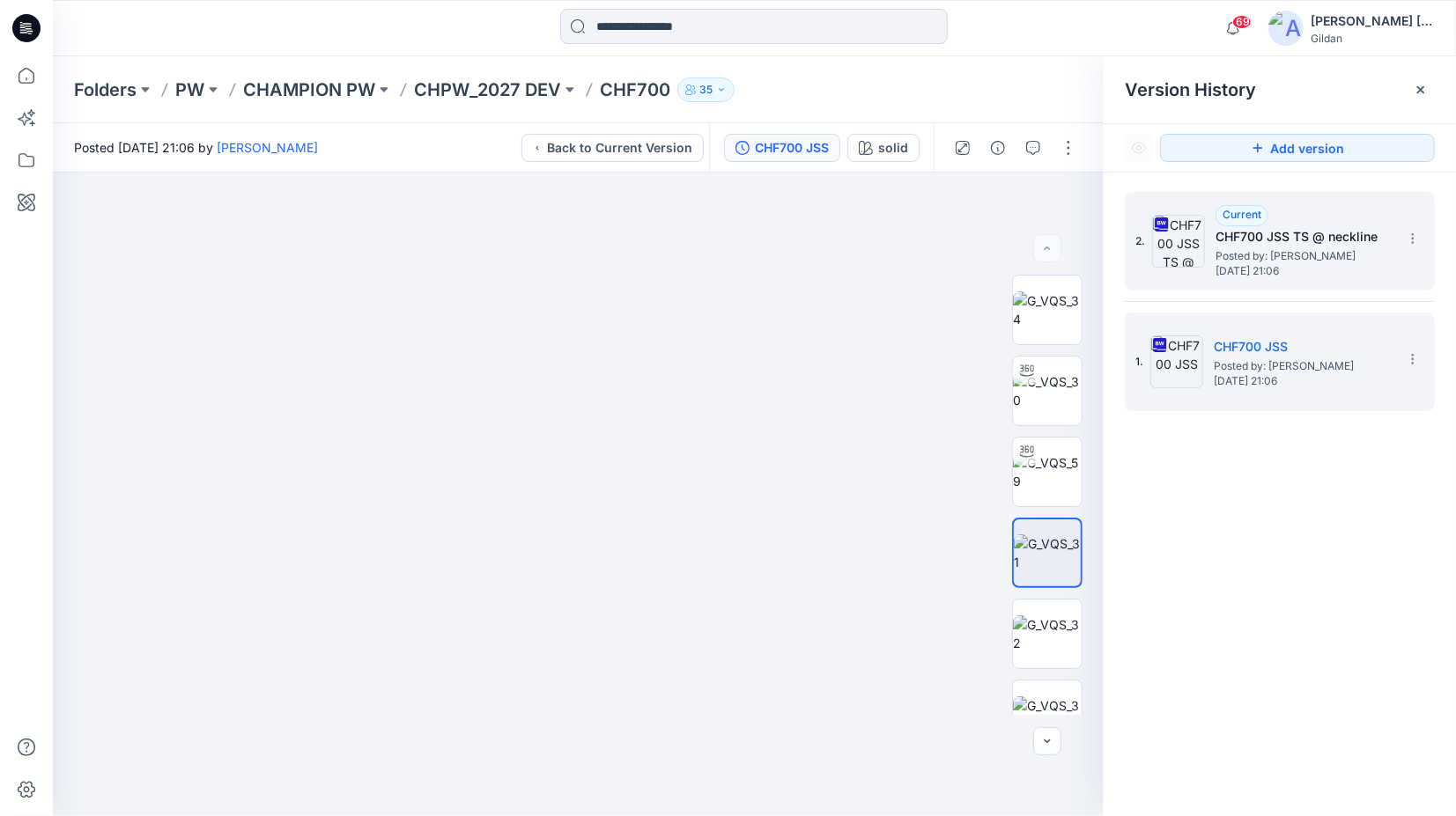
click at [1282, 245] on h5 "CHF700 JSS TS @ neckline" at bounding box center [1304, 236] width 176 height 21
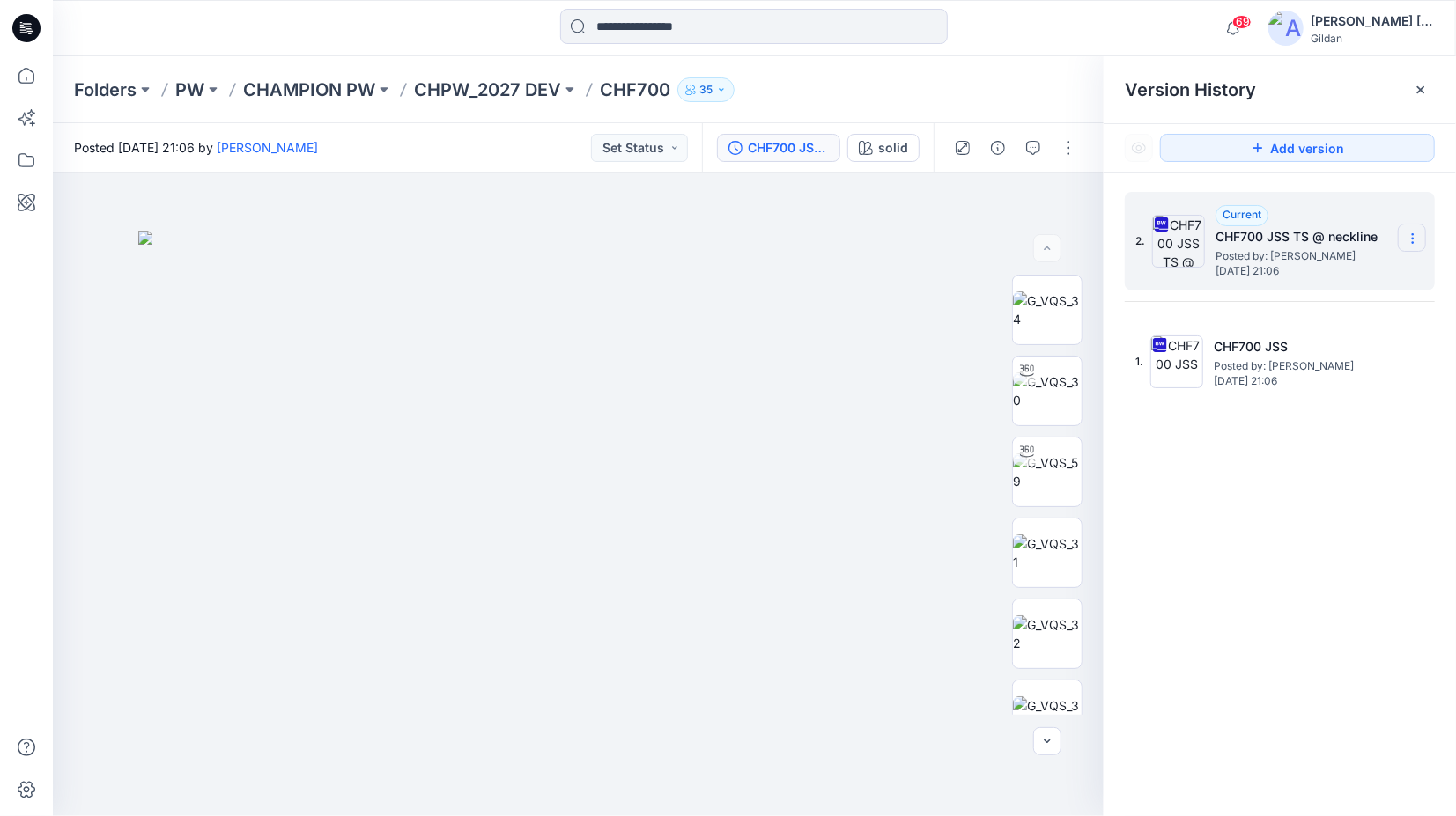
click at [1410, 238] on icon at bounding box center [1412, 238] width 14 height 14
click at [1328, 272] on span "Download Source BW File" at bounding box center [1324, 272] width 148 height 21
